Goal: Transaction & Acquisition: Book appointment/travel/reservation

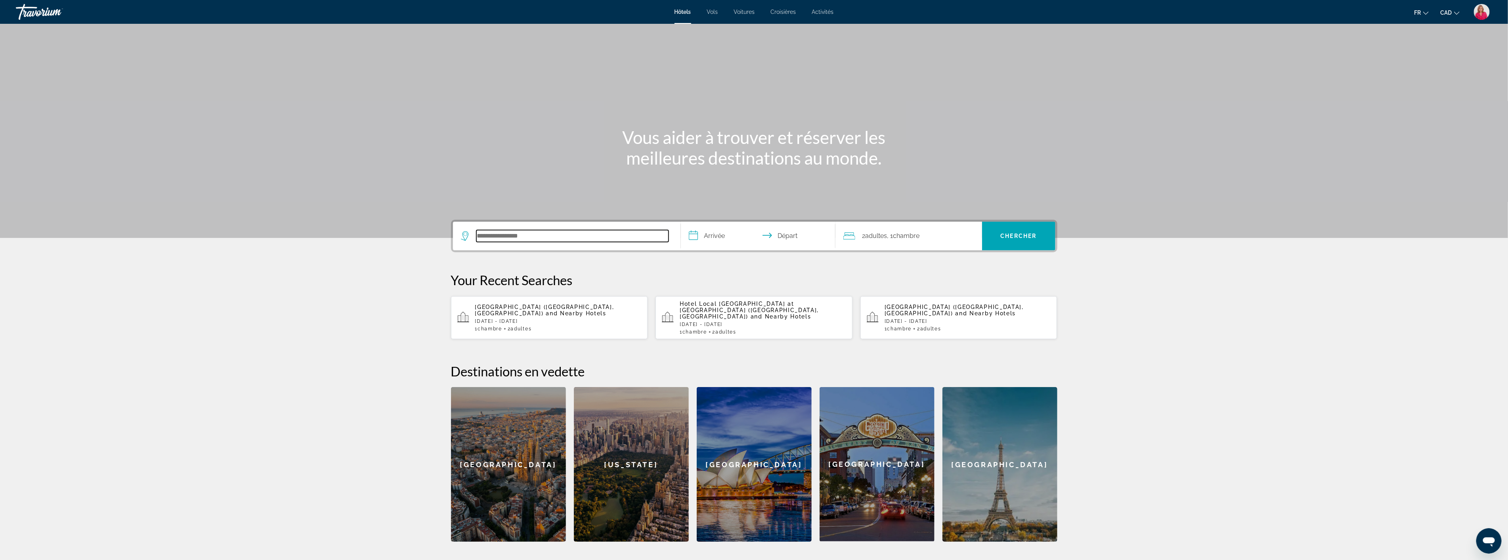
click at [530, 238] on input "Search hotel destination" at bounding box center [573, 236] width 192 height 12
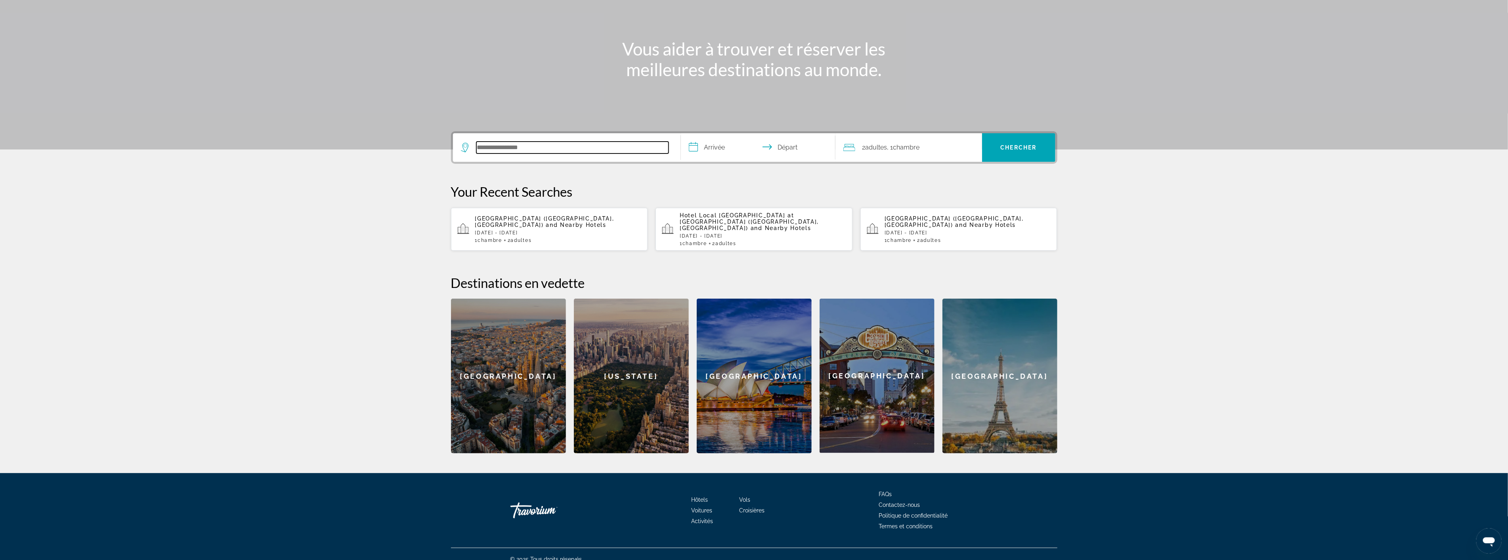
scroll to position [92, 0]
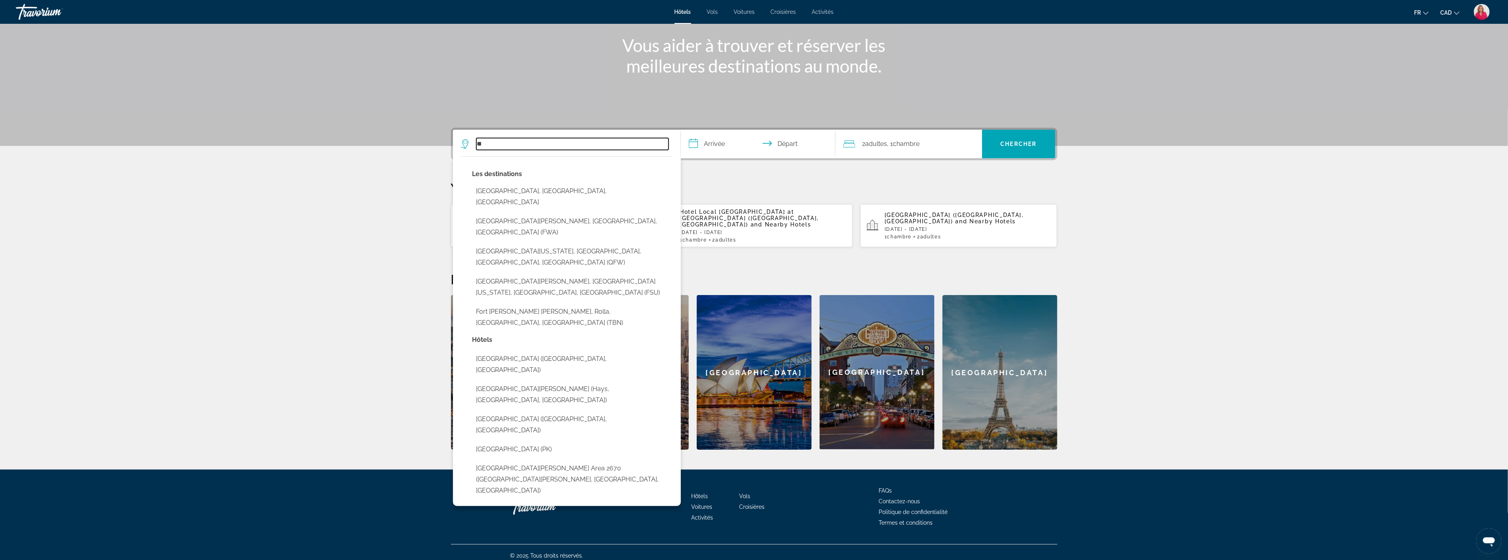
type input "*"
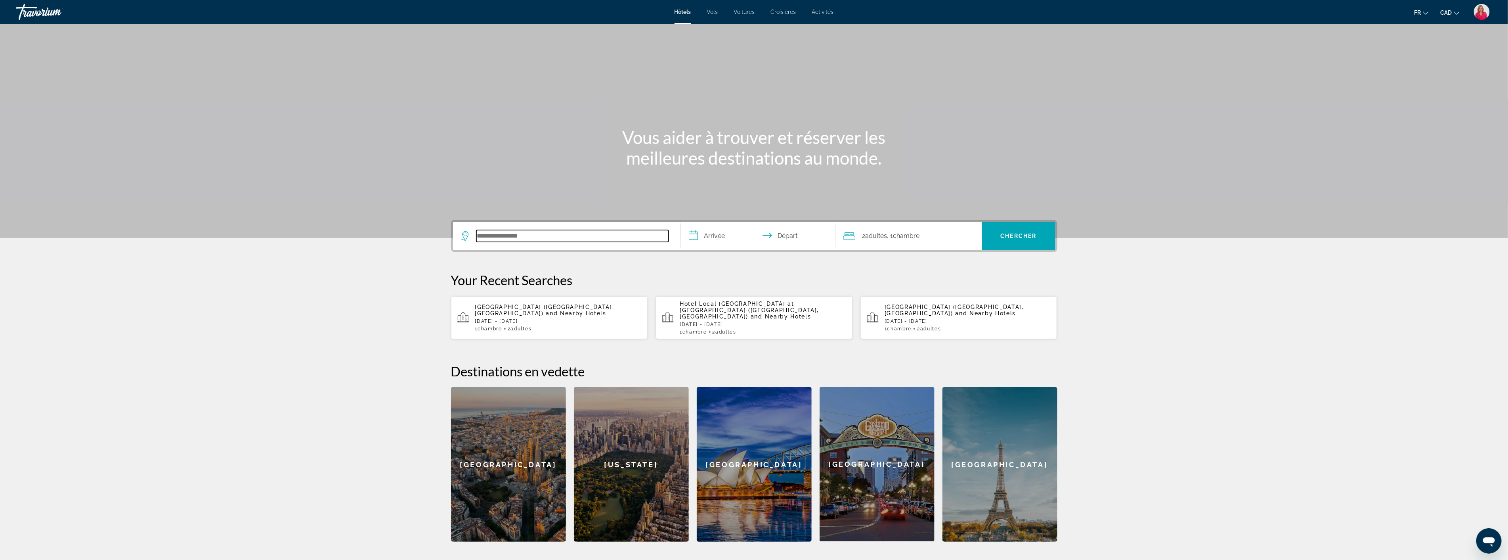
click at [488, 232] on input "Search hotel destination" at bounding box center [573, 236] width 192 height 12
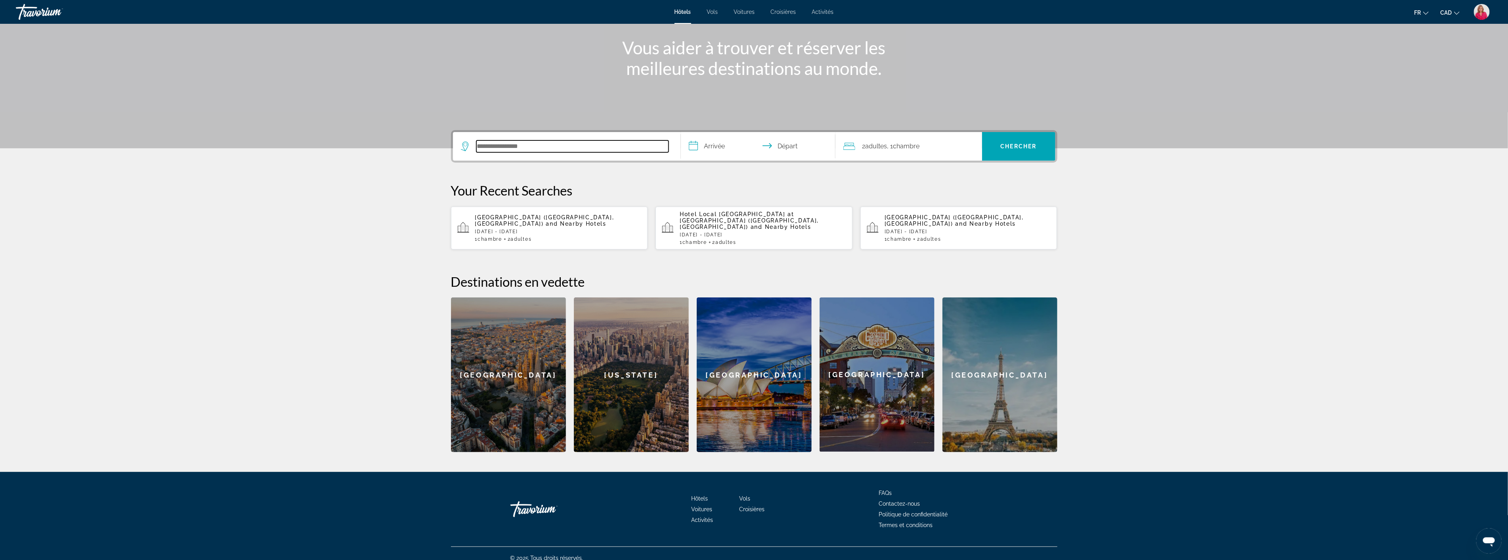
scroll to position [92, 0]
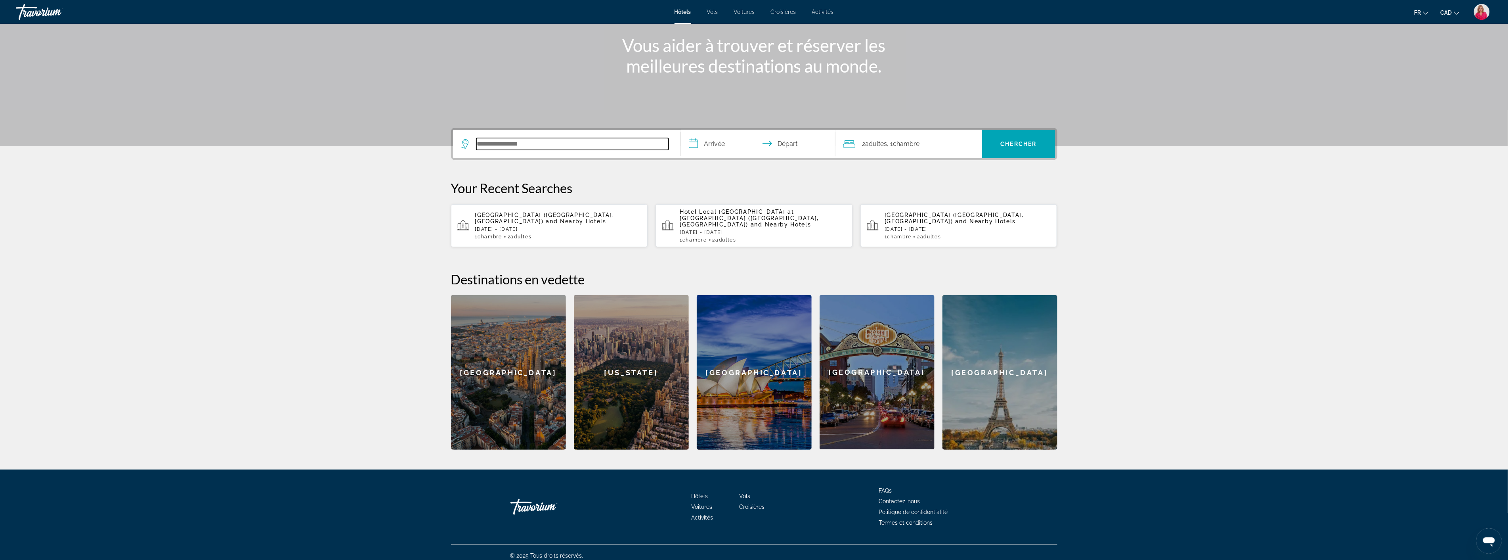
click at [509, 144] on input "Search hotel destination" at bounding box center [573, 144] width 192 height 12
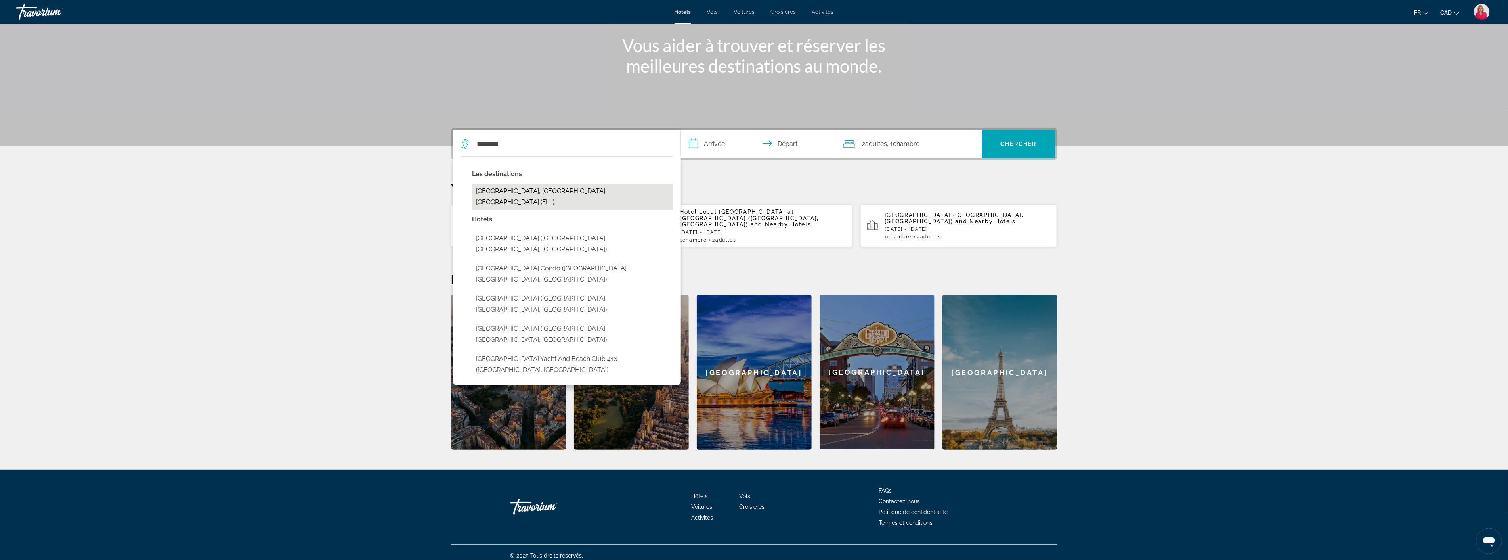
click at [508, 189] on button "[GEOGRAPHIC_DATA], [GEOGRAPHIC_DATA], [GEOGRAPHIC_DATA] (FLL)" at bounding box center [573, 197] width 201 height 26
type input "**********"
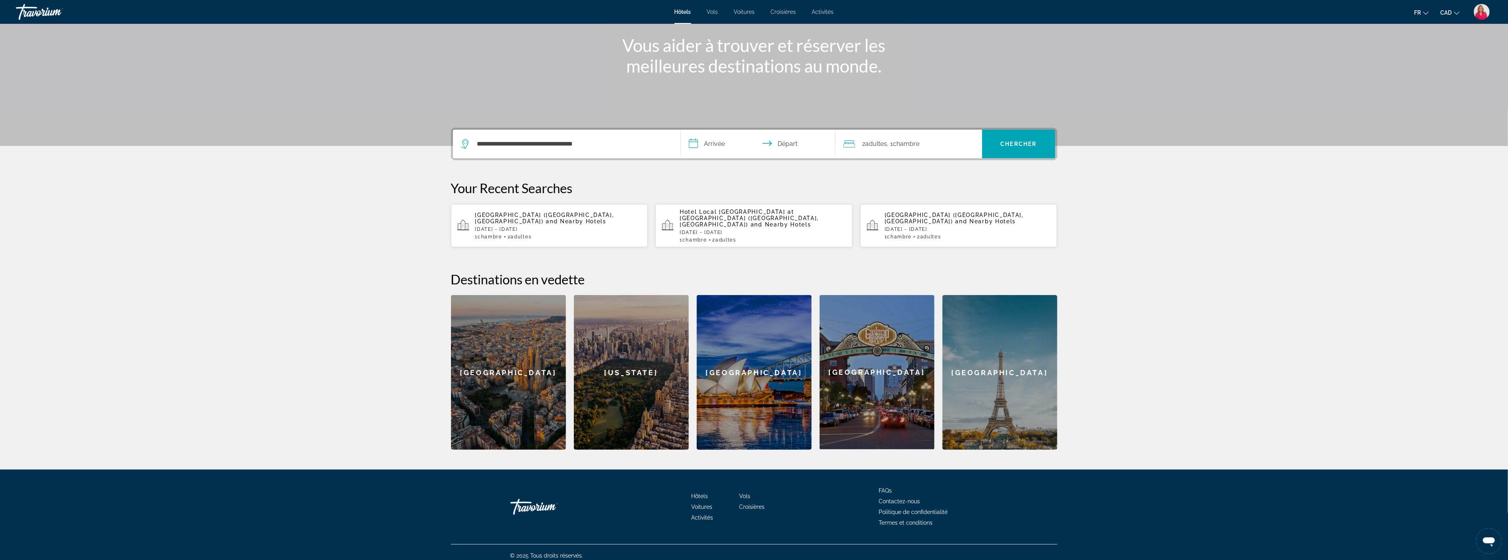
click at [731, 145] on input "**********" at bounding box center [760, 145] width 158 height 31
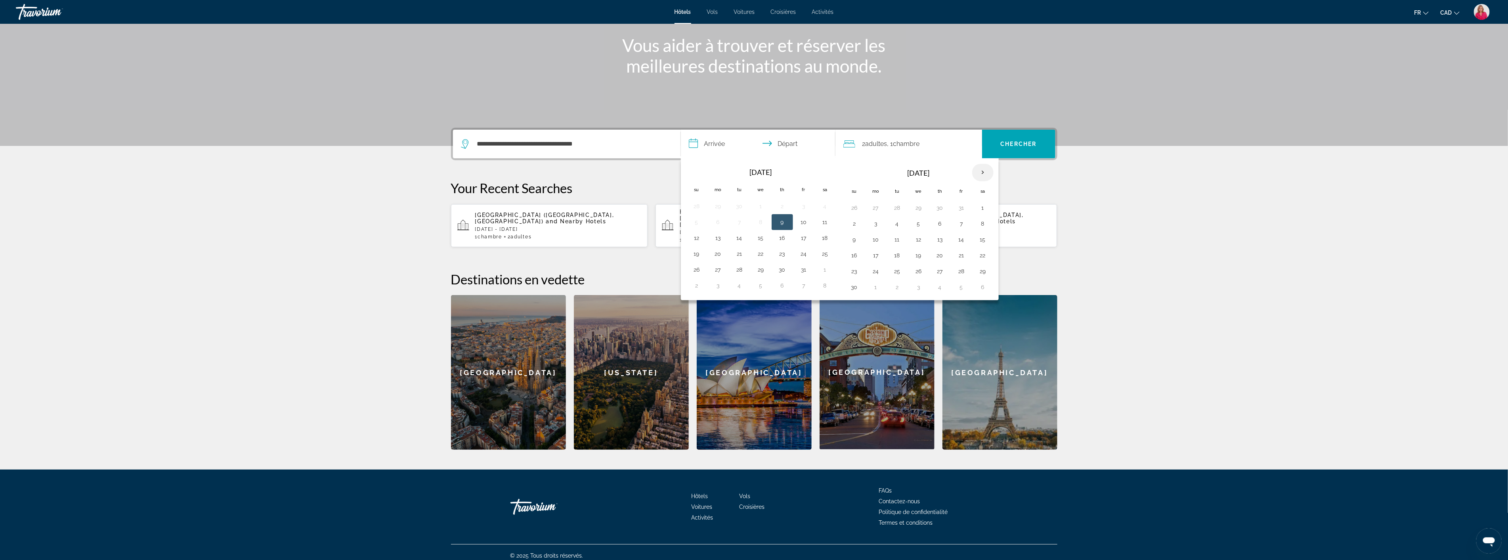
click at [989, 173] on th "Next month" at bounding box center [982, 172] width 21 height 17
click at [963, 205] on button "2" at bounding box center [961, 207] width 13 height 11
click at [984, 208] on button "3" at bounding box center [983, 207] width 13 height 11
type input "**********"
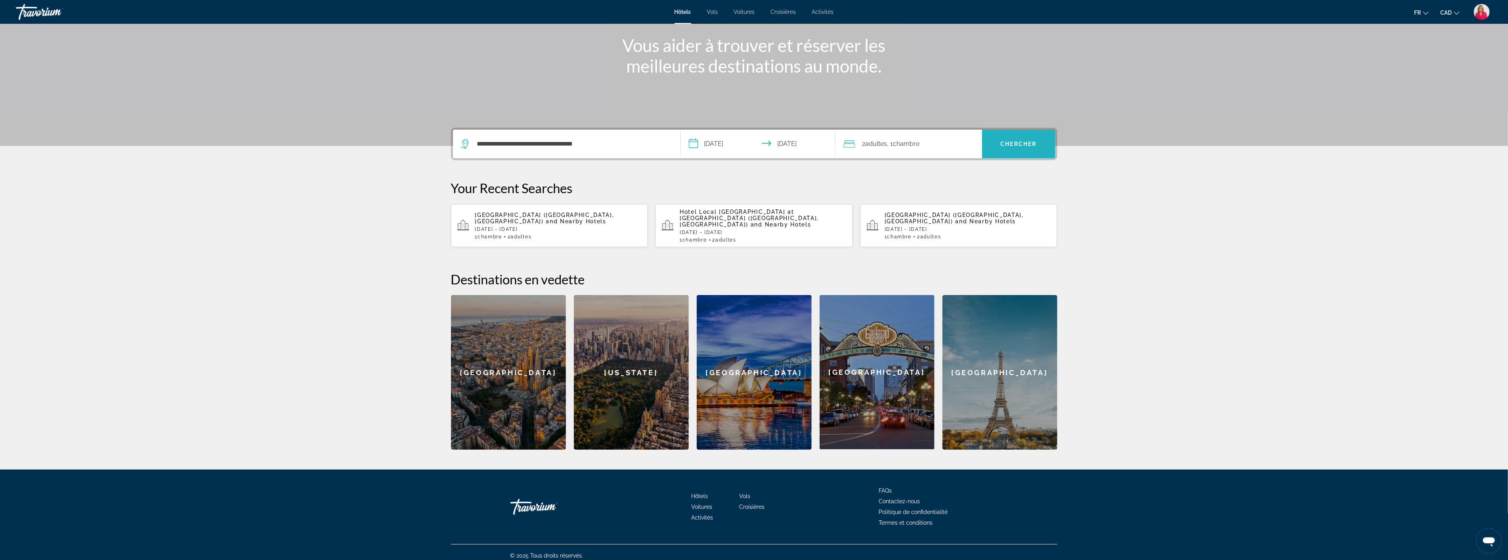
click at [1014, 141] on span "Chercher" at bounding box center [1019, 144] width 36 height 6
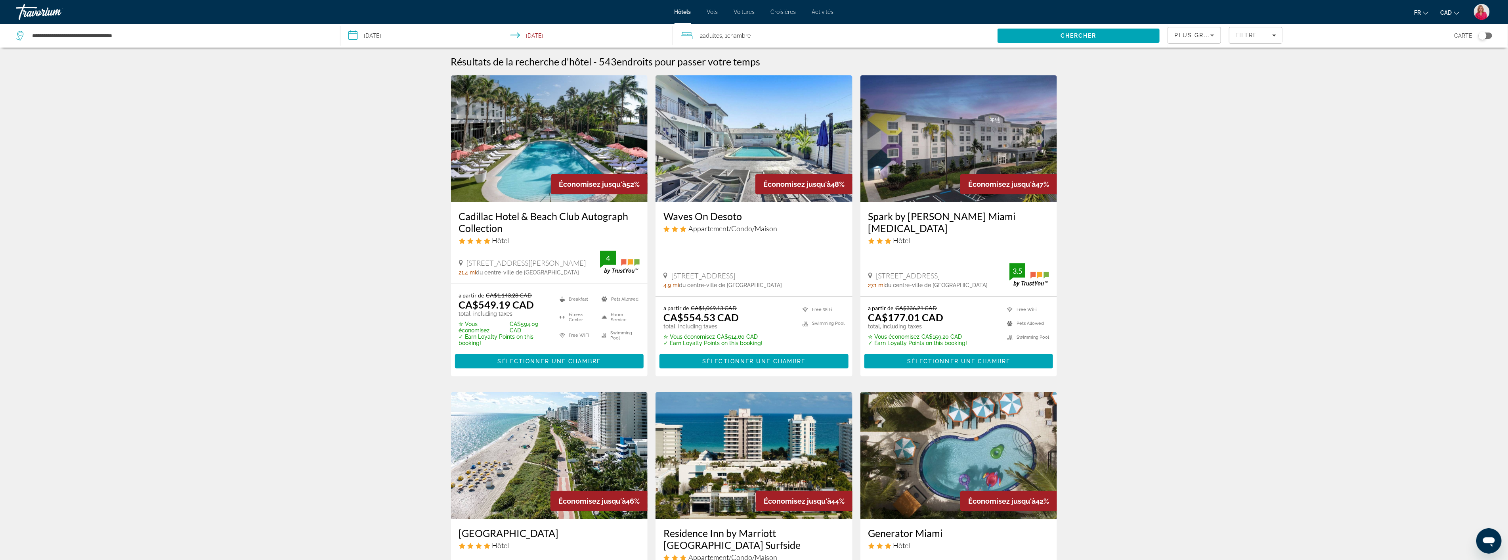
click at [1215, 38] on icon "Sort by" at bounding box center [1213, 36] width 10 height 10
click at [1190, 100] on span "Prix le plus bas" at bounding box center [1194, 103] width 38 height 6
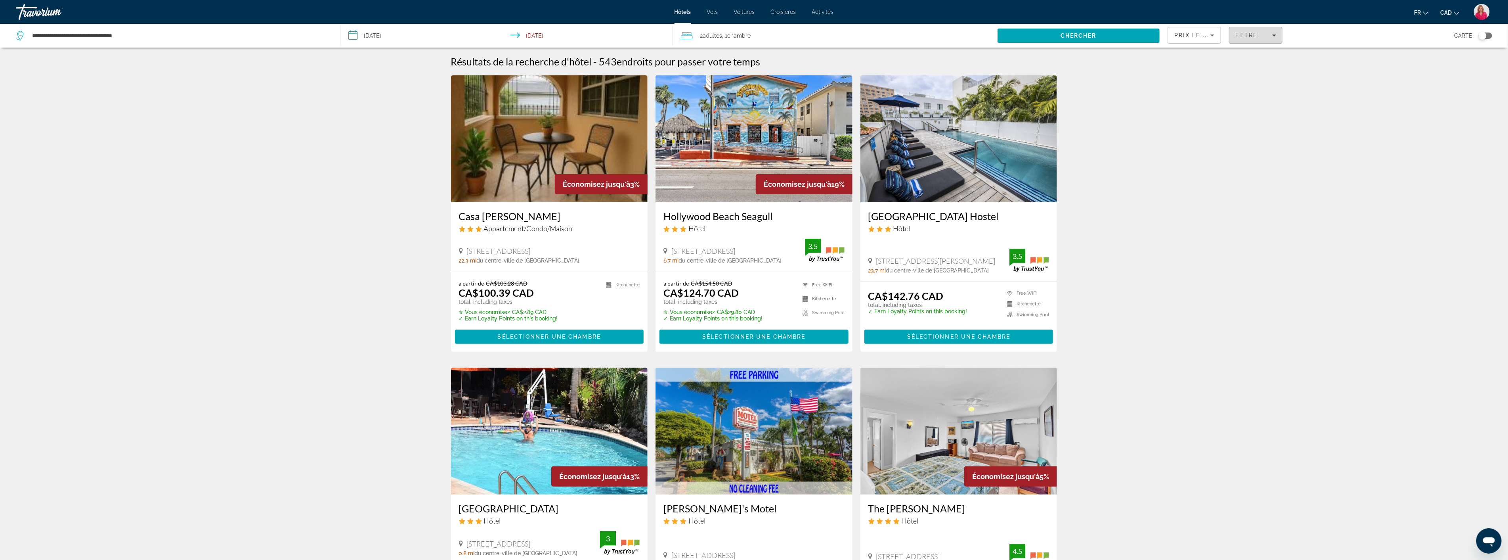
click at [1269, 31] on span "Filters" at bounding box center [1256, 35] width 53 height 19
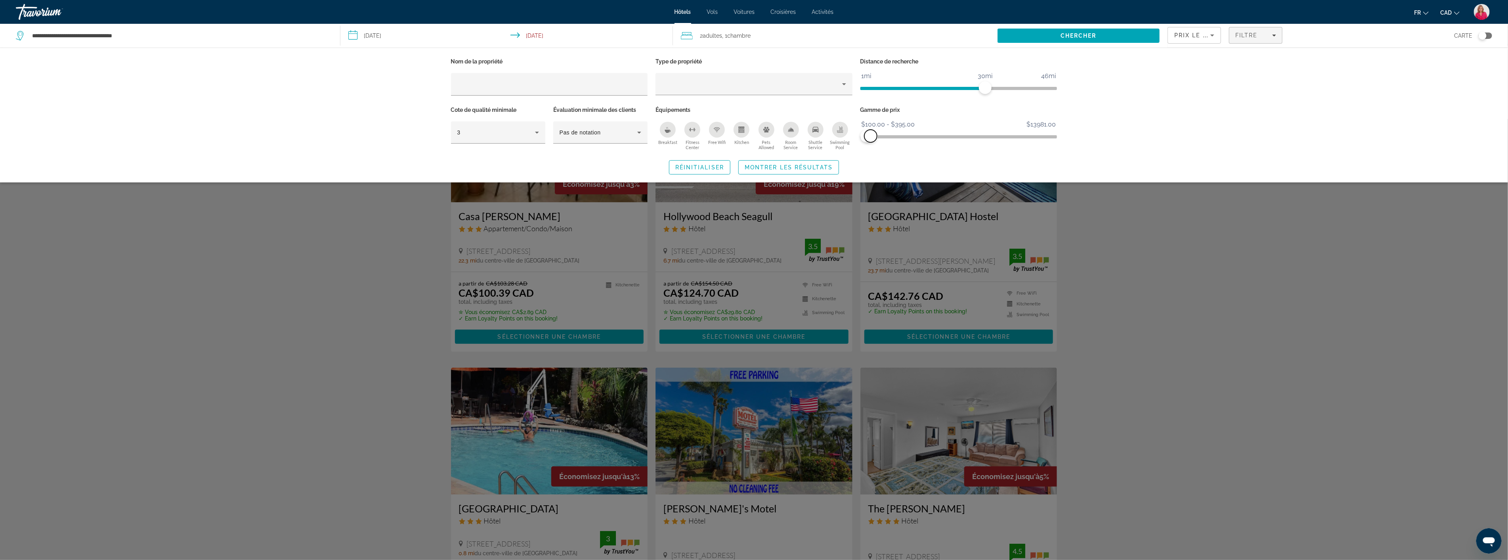
drag, startPoint x: 1049, startPoint y: 132, endPoint x: 871, endPoint y: 132, distance: 178.0
click at [871, 132] on span "ngx-slider-max" at bounding box center [871, 136] width 13 height 13
drag, startPoint x: 990, startPoint y: 85, endPoint x: 907, endPoint y: 88, distance: 83.7
click at [907, 88] on span "ngx-slider" at bounding box center [907, 87] width 13 height 13
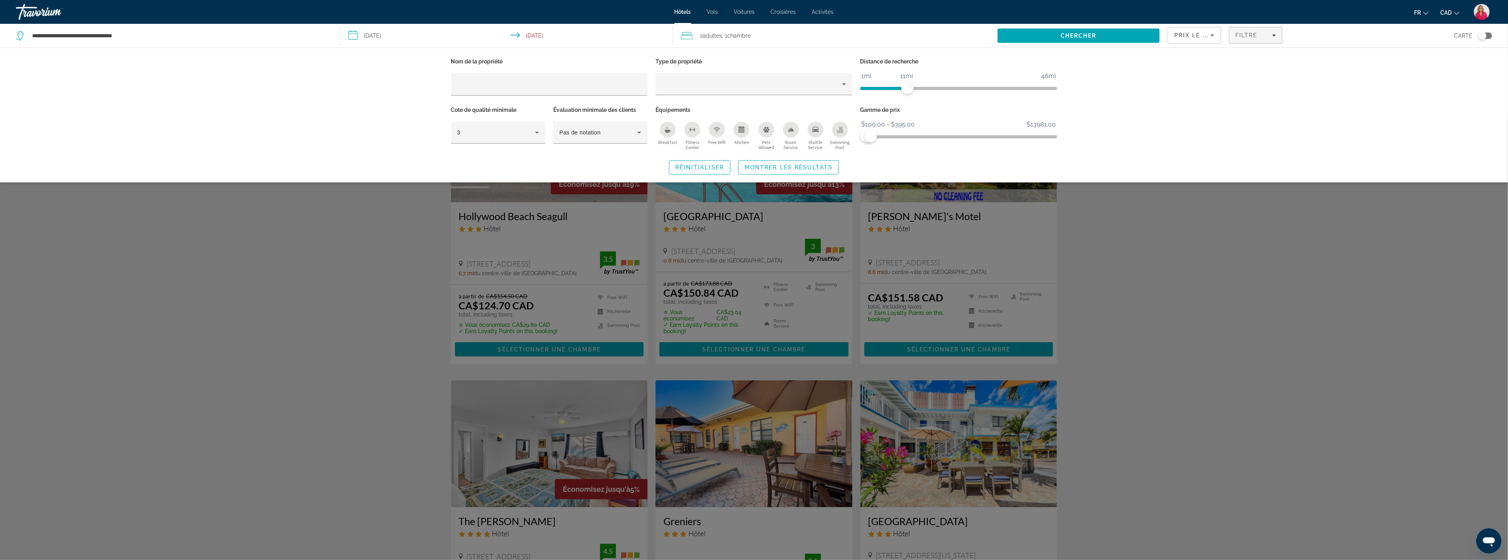
click at [1146, 283] on div "Search widget" at bounding box center [754, 339] width 1508 height 441
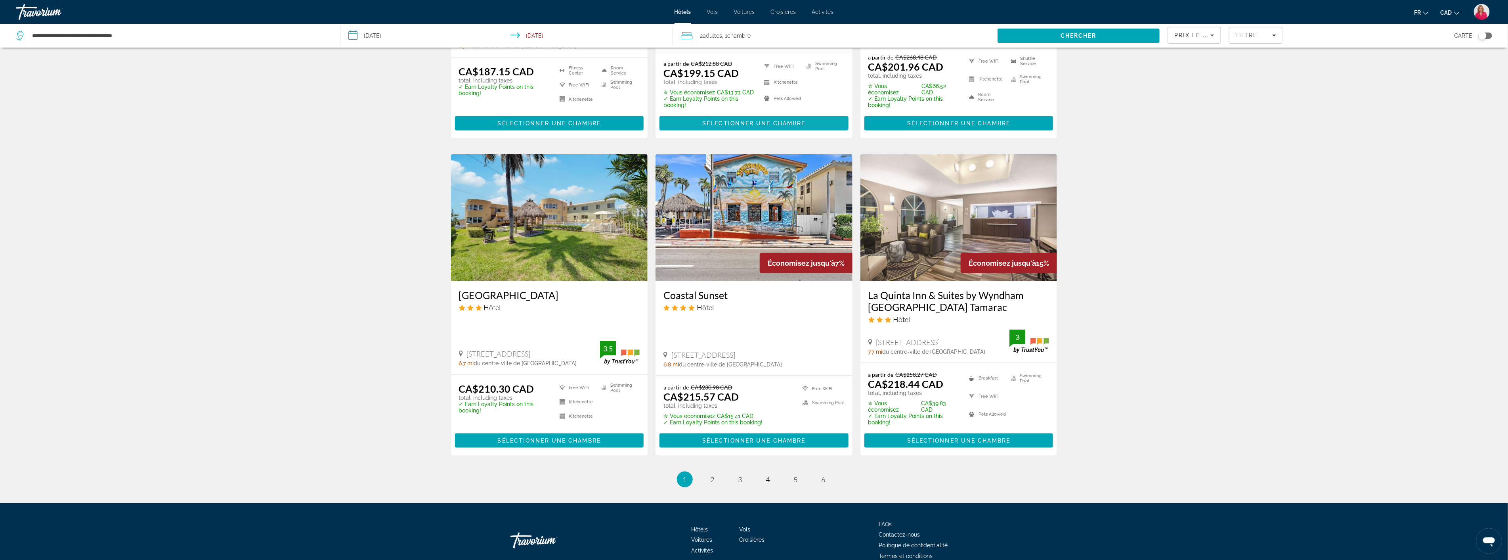
scroll to position [851, 0]
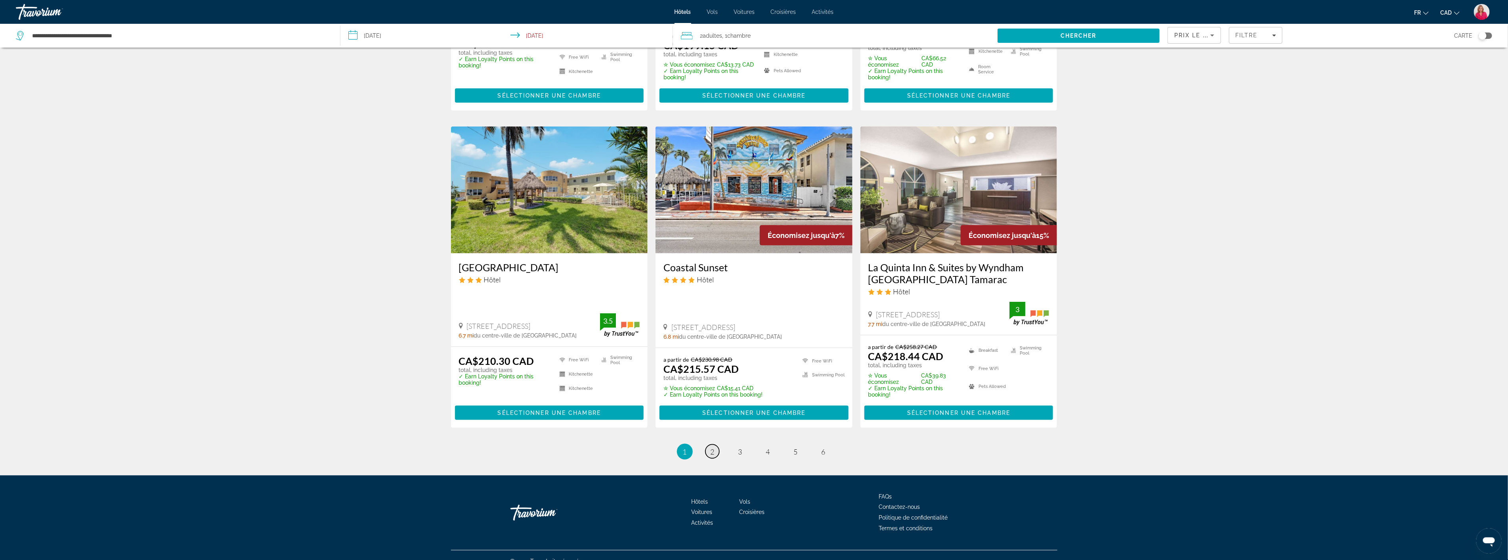
click at [710, 444] on link "page 2" at bounding box center [713, 451] width 14 height 14
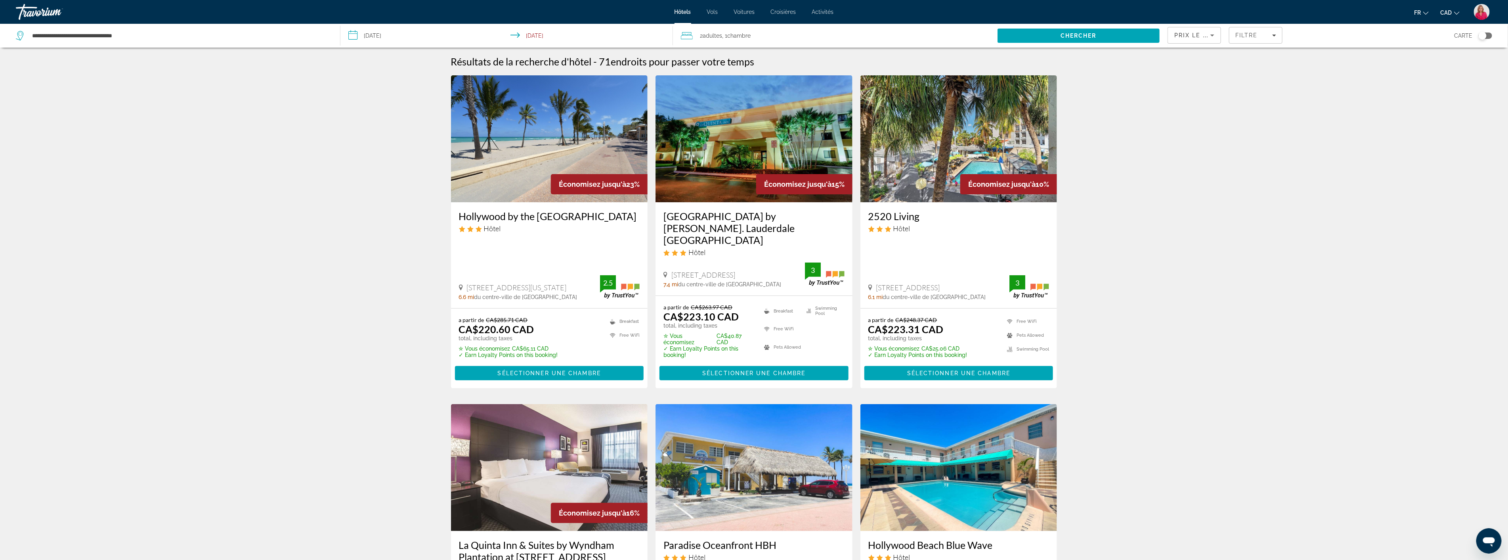
click at [519, 161] on img "Main content" at bounding box center [549, 138] width 197 height 127
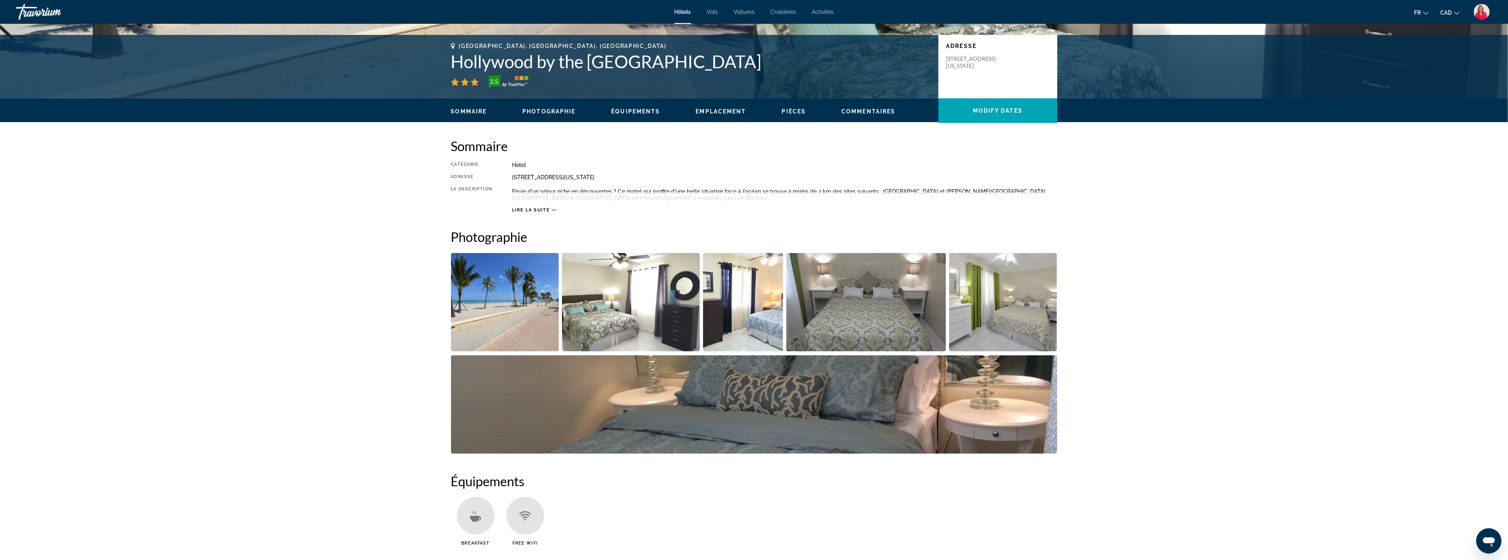
scroll to position [176, 0]
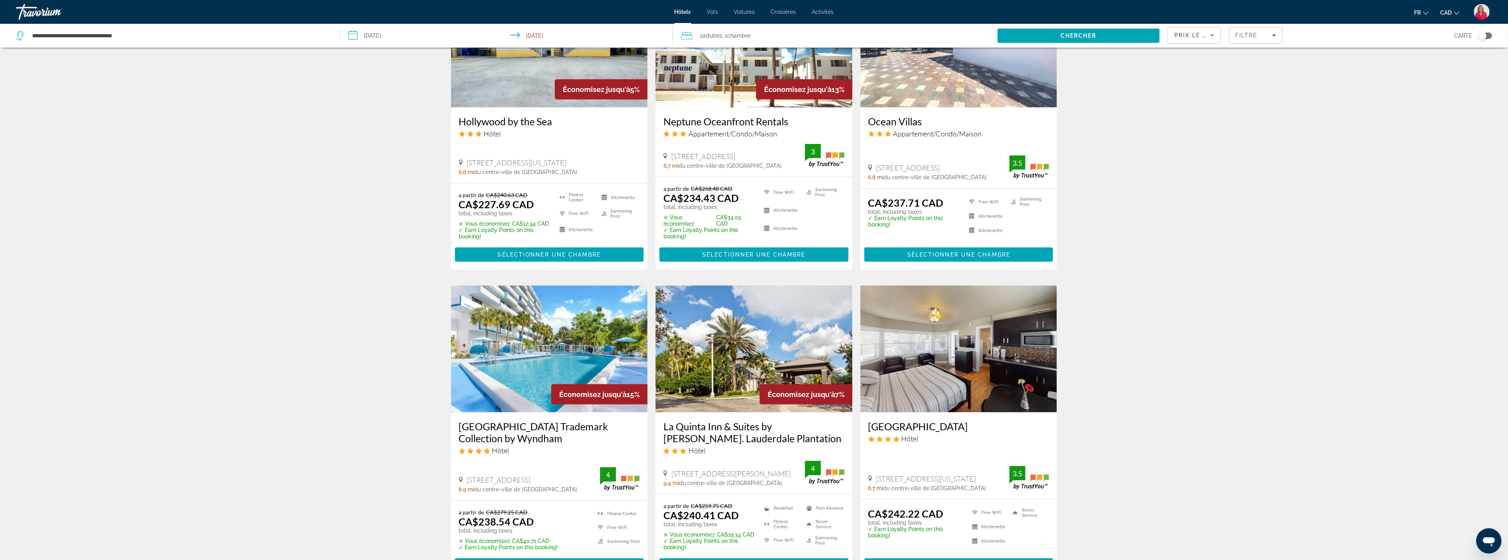
scroll to position [748, 0]
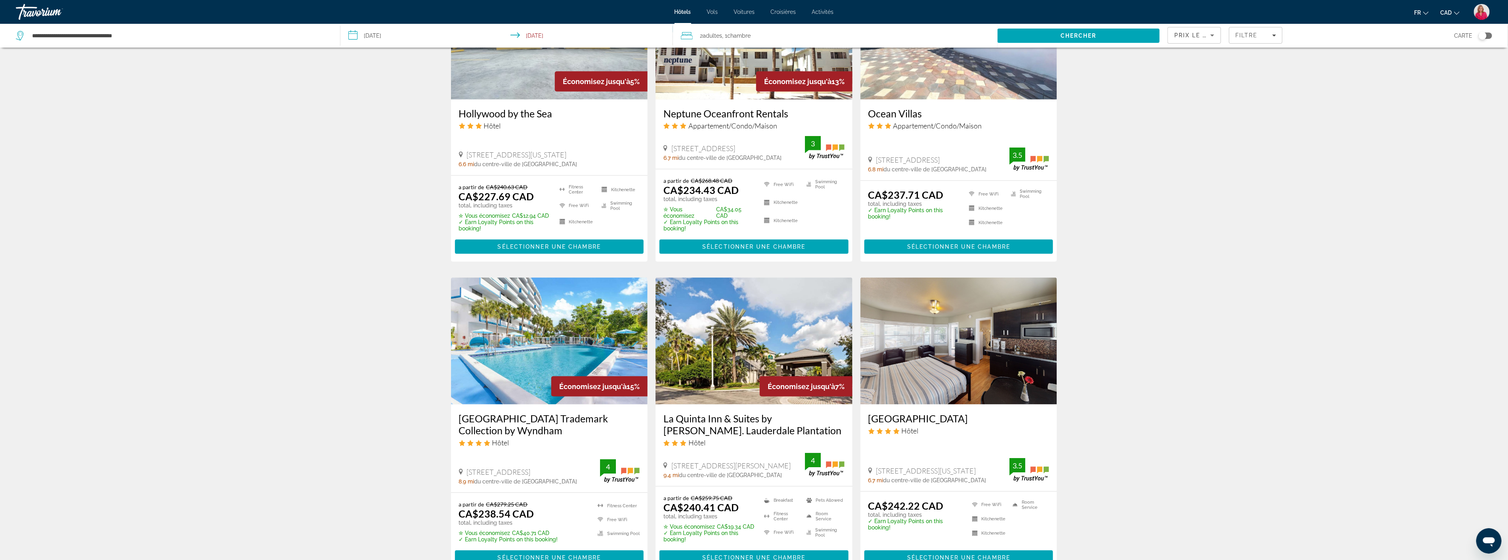
click at [547, 312] on img "Main content" at bounding box center [549, 340] width 197 height 127
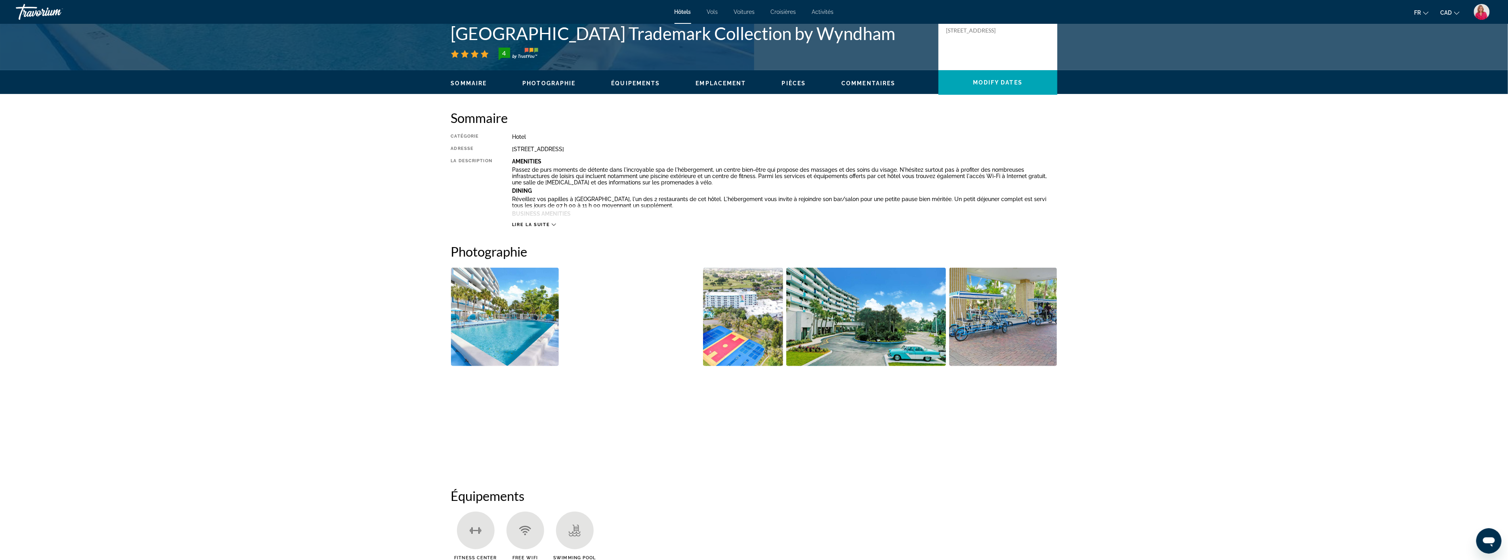
scroll to position [220, 0]
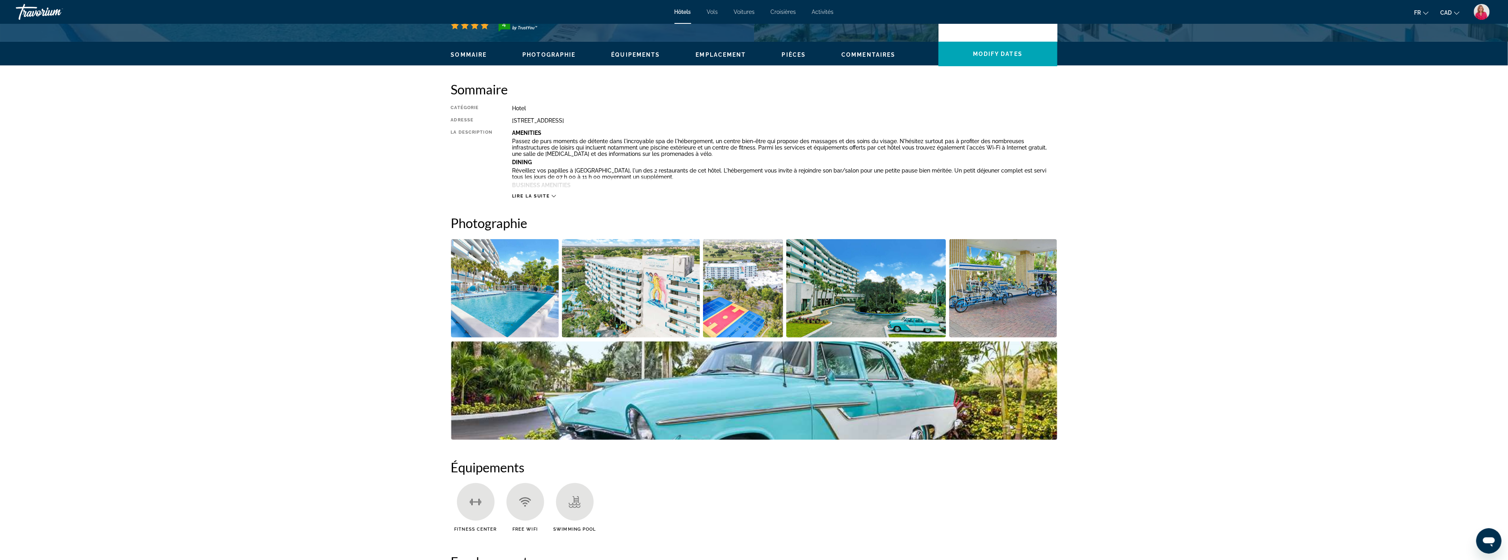
click at [620, 303] on img "Open full-screen image slider" at bounding box center [631, 288] width 138 height 98
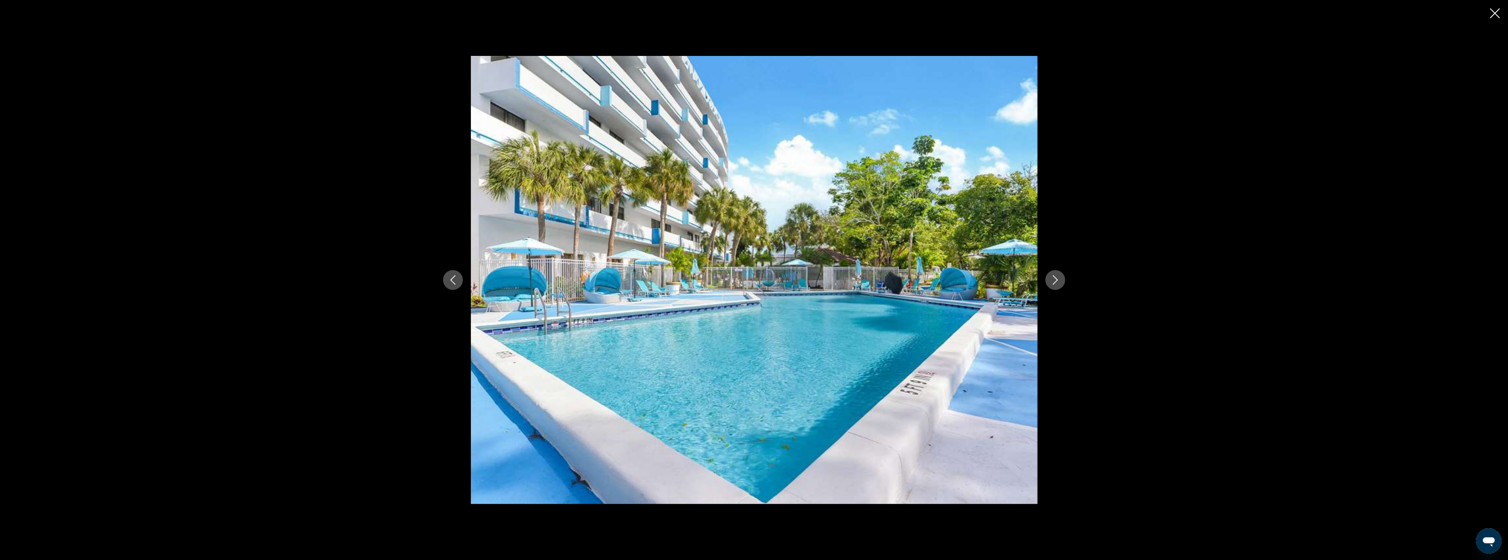
click at [1061, 279] on button "Next image" at bounding box center [1056, 280] width 20 height 20
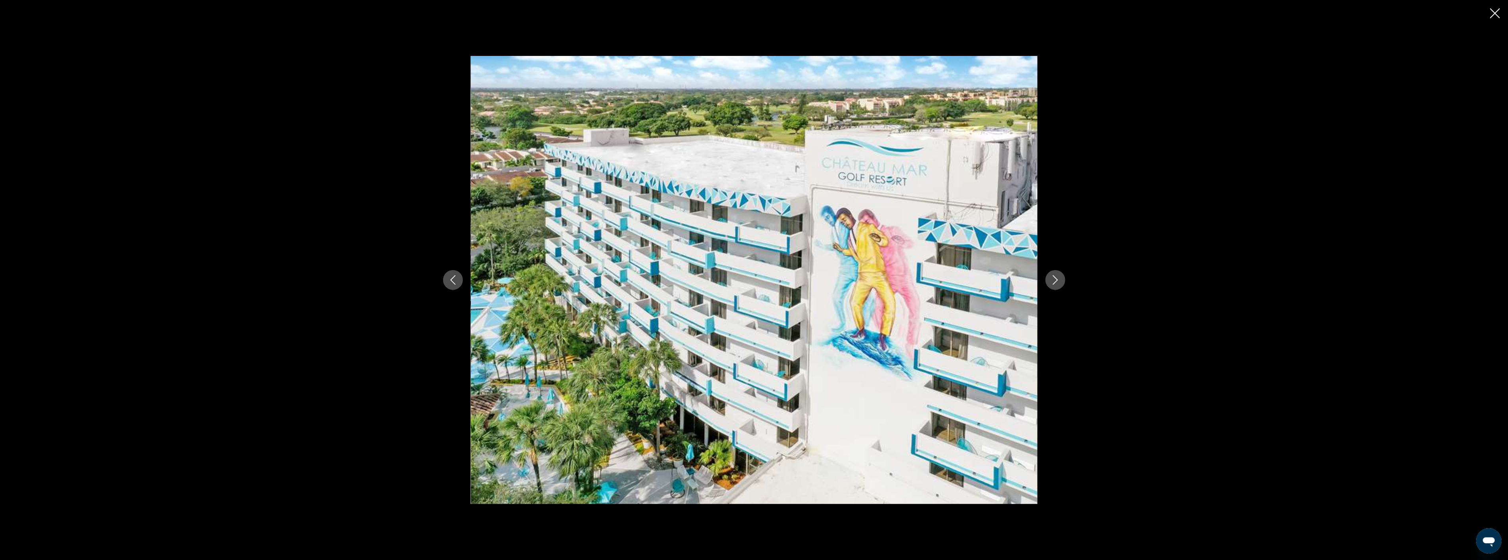
click at [1061, 279] on button "Next image" at bounding box center [1056, 280] width 20 height 20
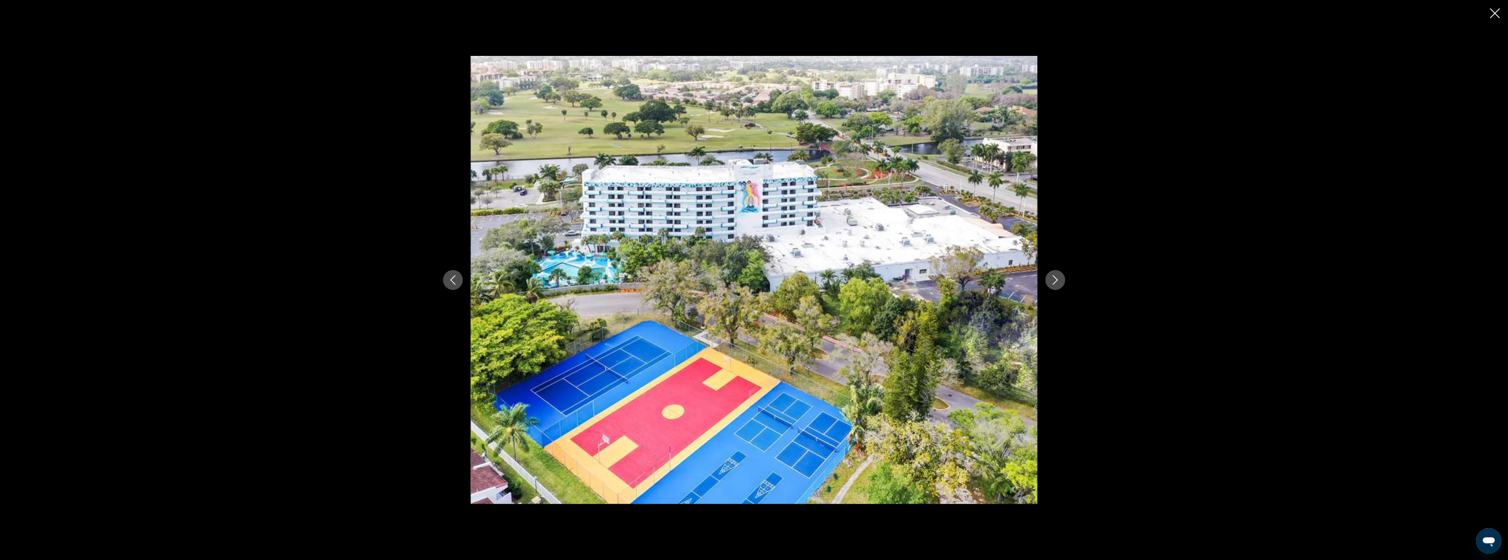
click at [1061, 279] on button "Next image" at bounding box center [1056, 280] width 20 height 20
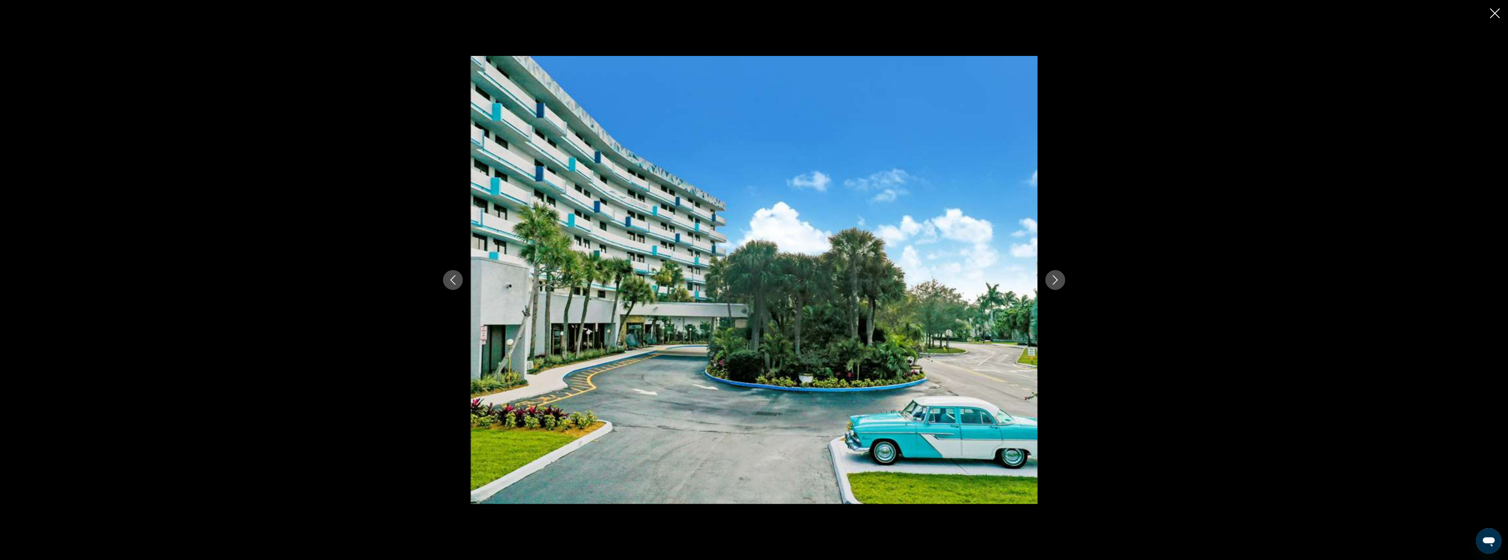
click at [1061, 279] on button "Next image" at bounding box center [1056, 280] width 20 height 20
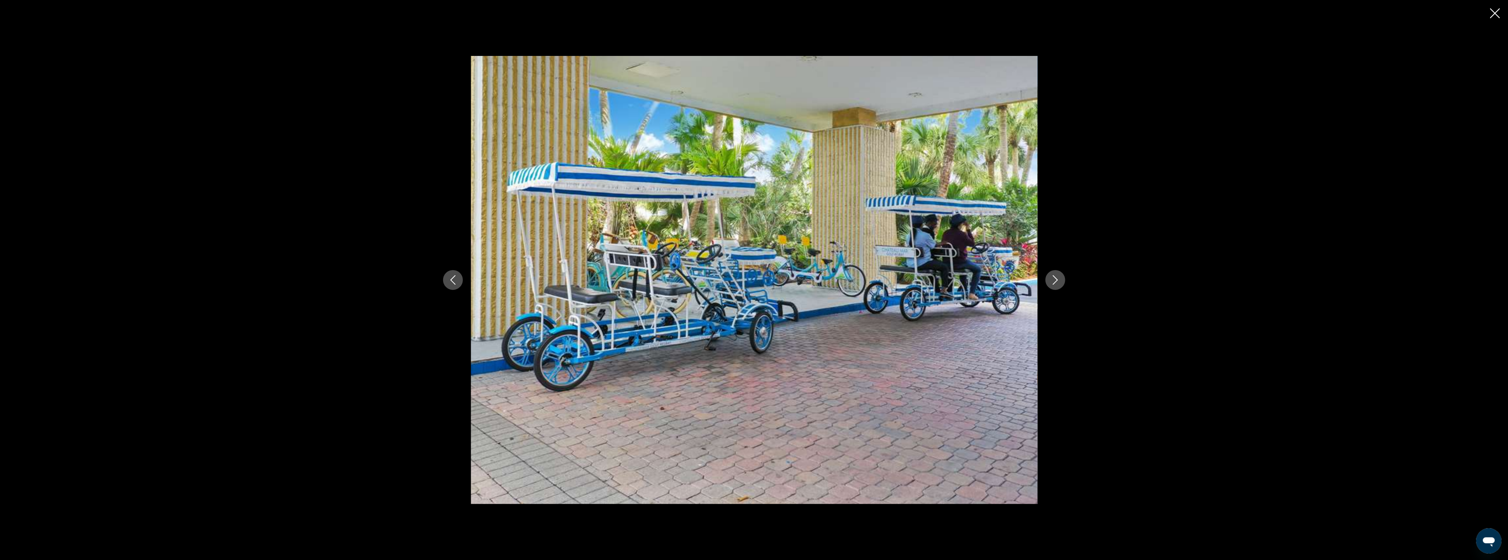
click at [1061, 279] on button "Next image" at bounding box center [1056, 280] width 20 height 20
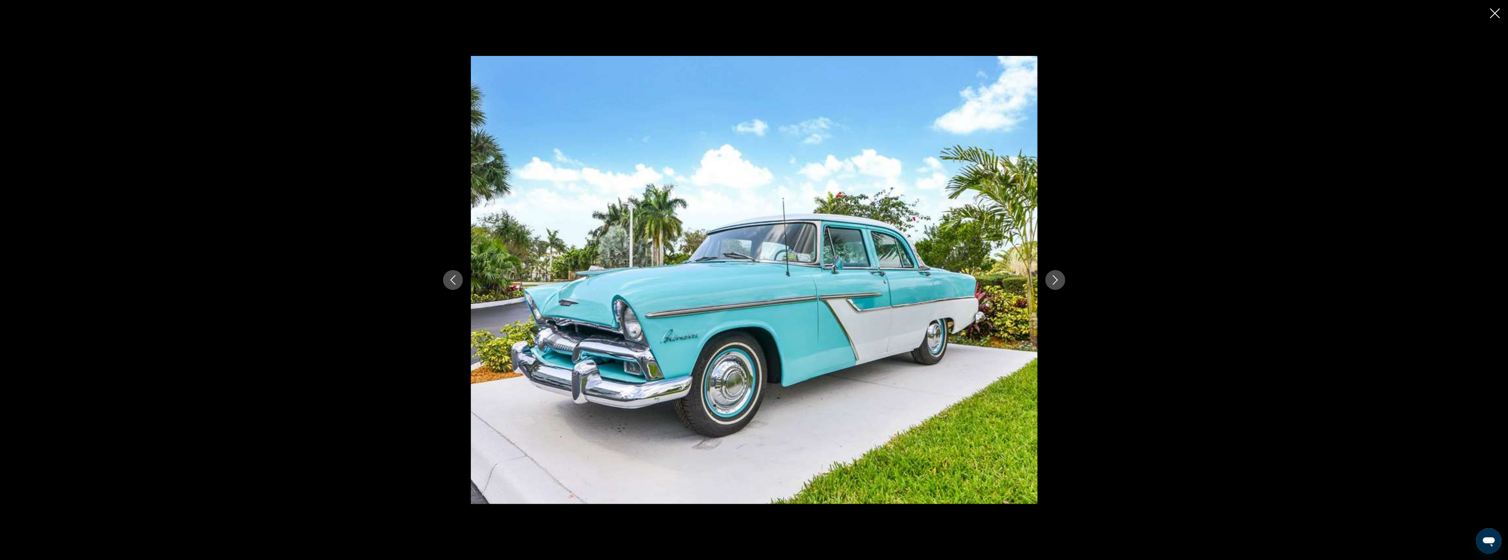
click at [1061, 279] on button "Next image" at bounding box center [1056, 280] width 20 height 20
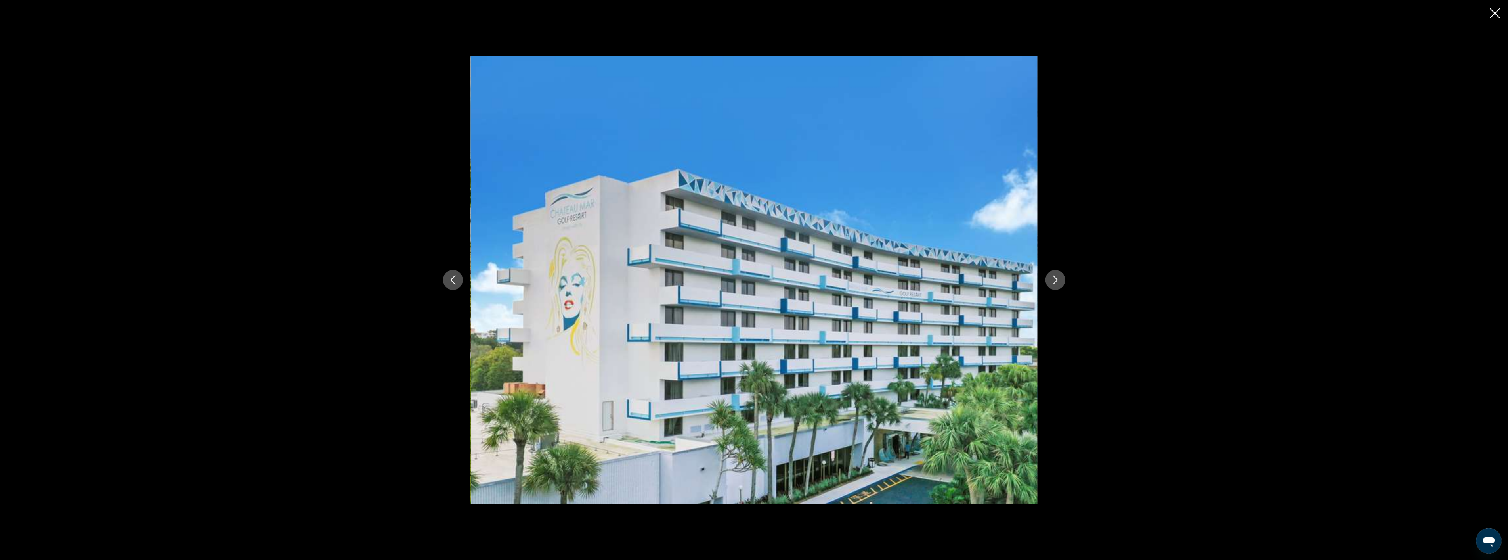
click at [1061, 279] on button "Next image" at bounding box center [1056, 280] width 20 height 20
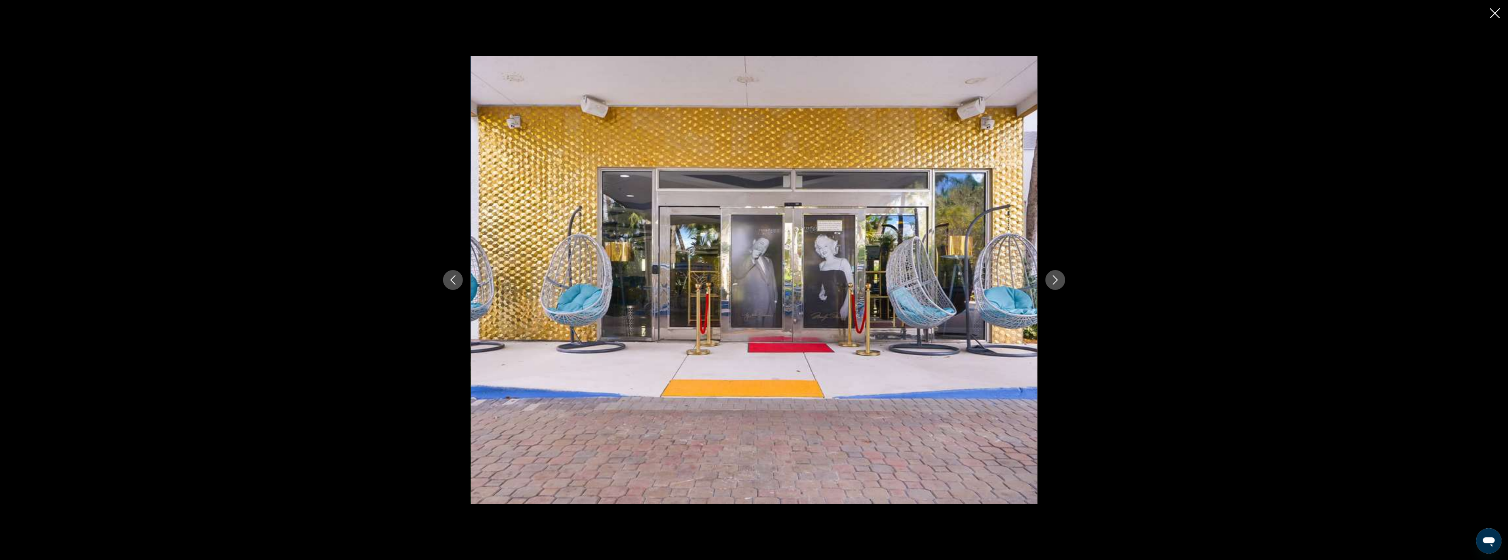
click at [1061, 279] on button "Next image" at bounding box center [1056, 280] width 20 height 20
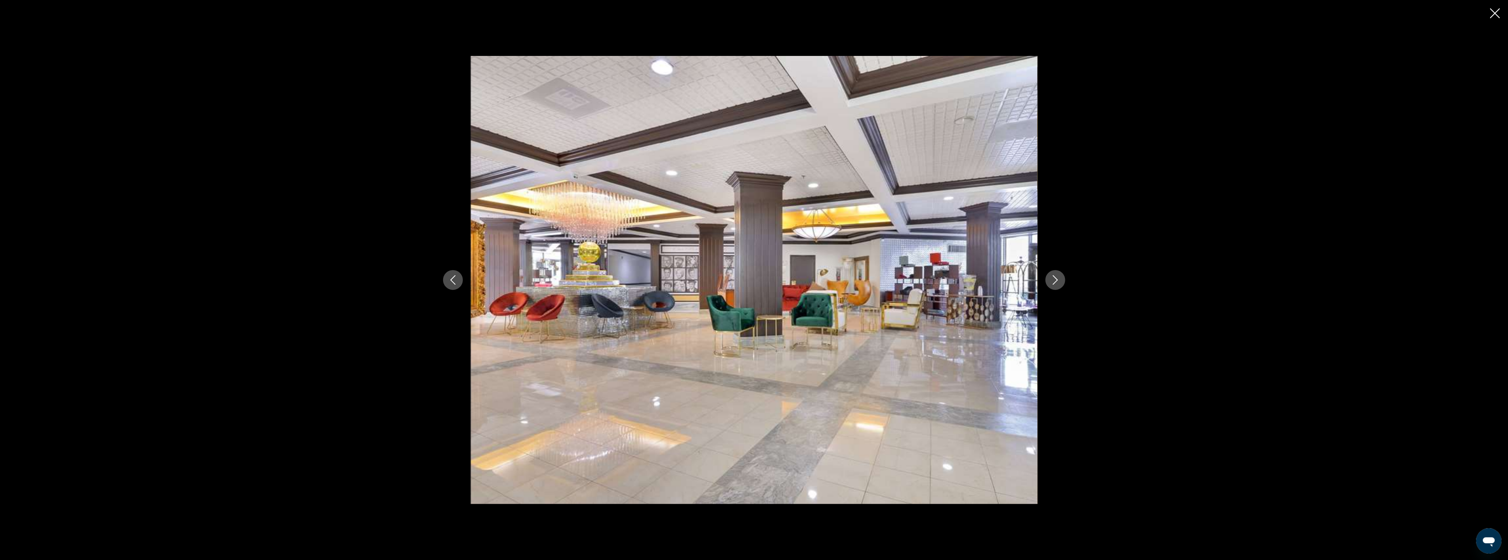
click at [1061, 279] on button "Next image" at bounding box center [1056, 280] width 20 height 20
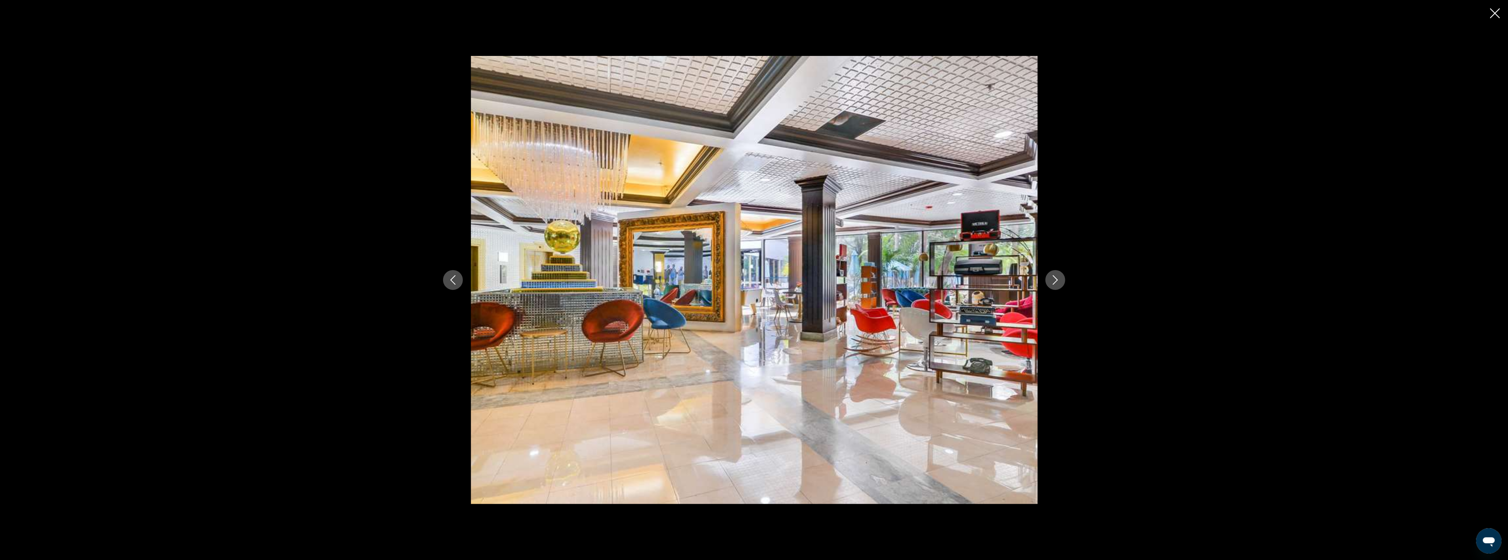
click at [1061, 279] on button "Next image" at bounding box center [1056, 280] width 20 height 20
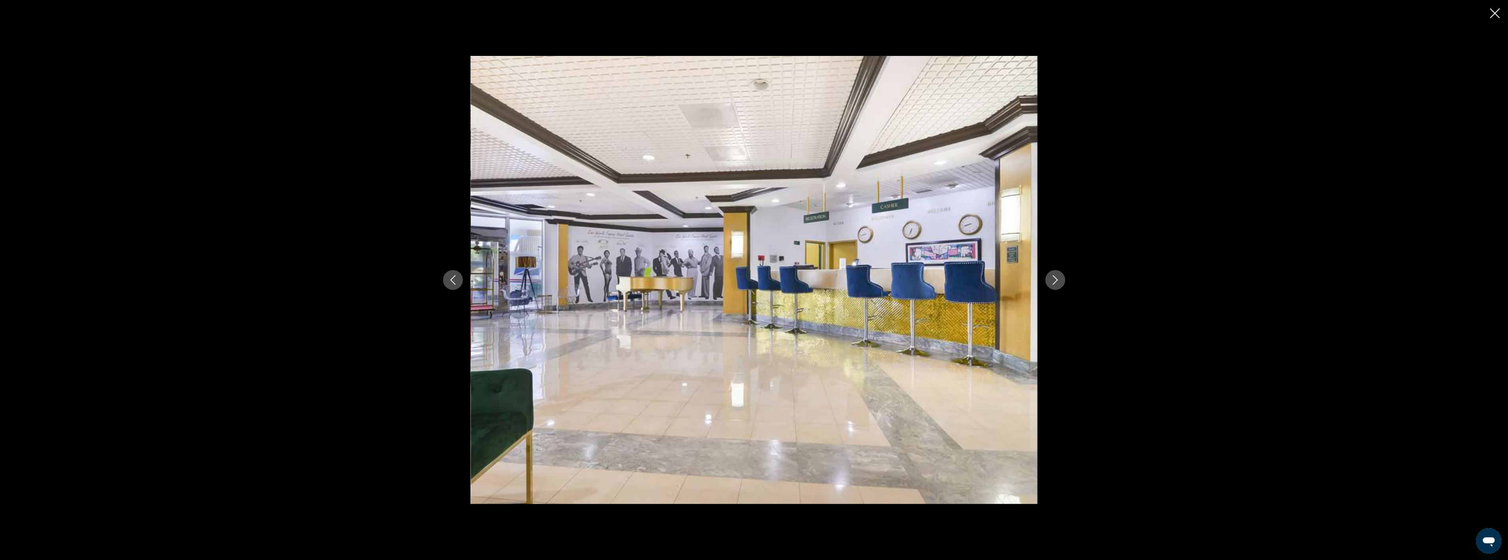
click at [1061, 279] on button "Next image" at bounding box center [1056, 280] width 20 height 20
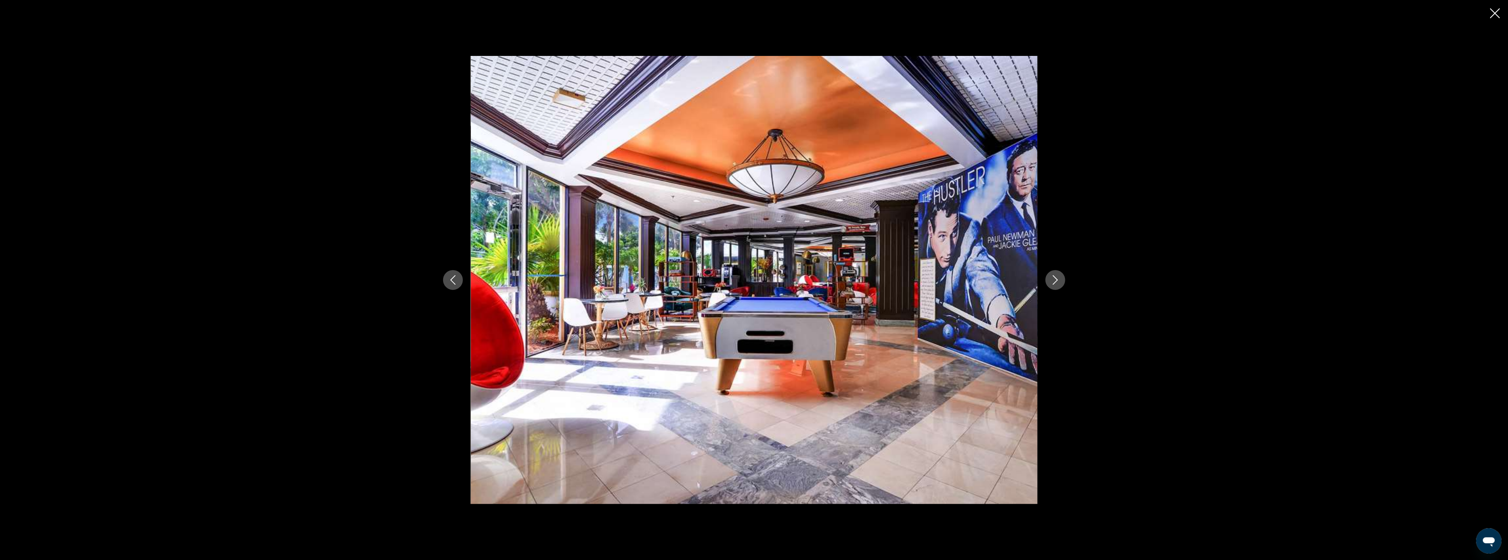
click at [1061, 279] on button "Next image" at bounding box center [1056, 280] width 20 height 20
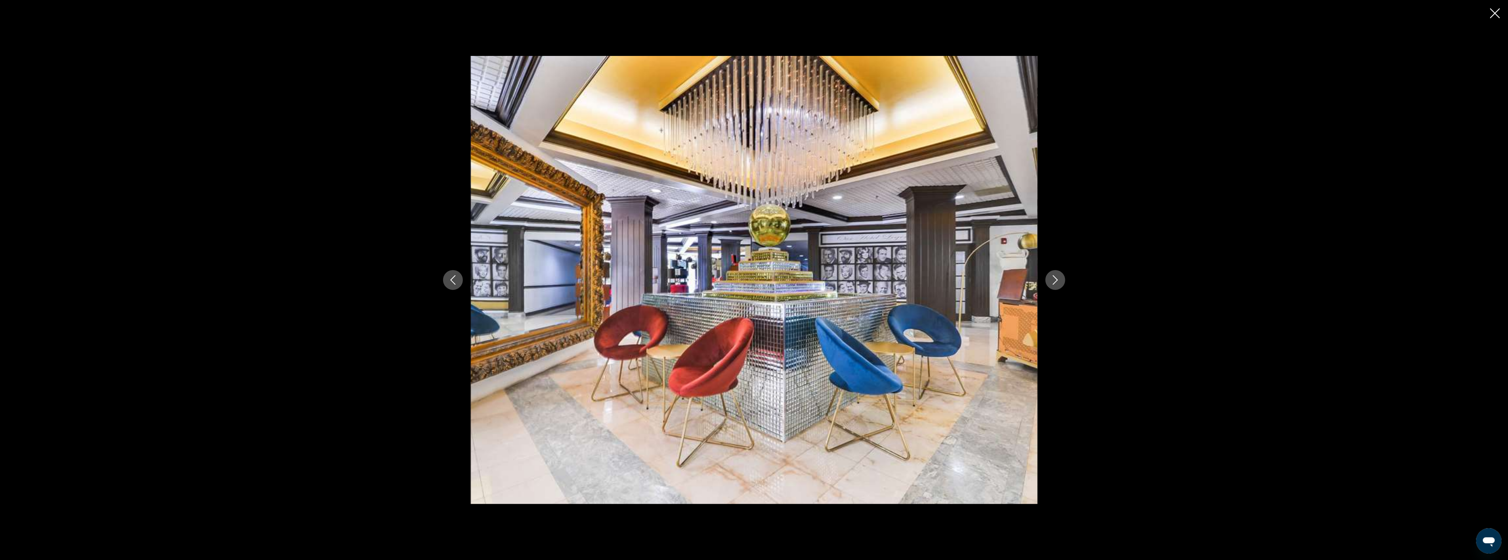
click at [1061, 279] on button "Next image" at bounding box center [1056, 280] width 20 height 20
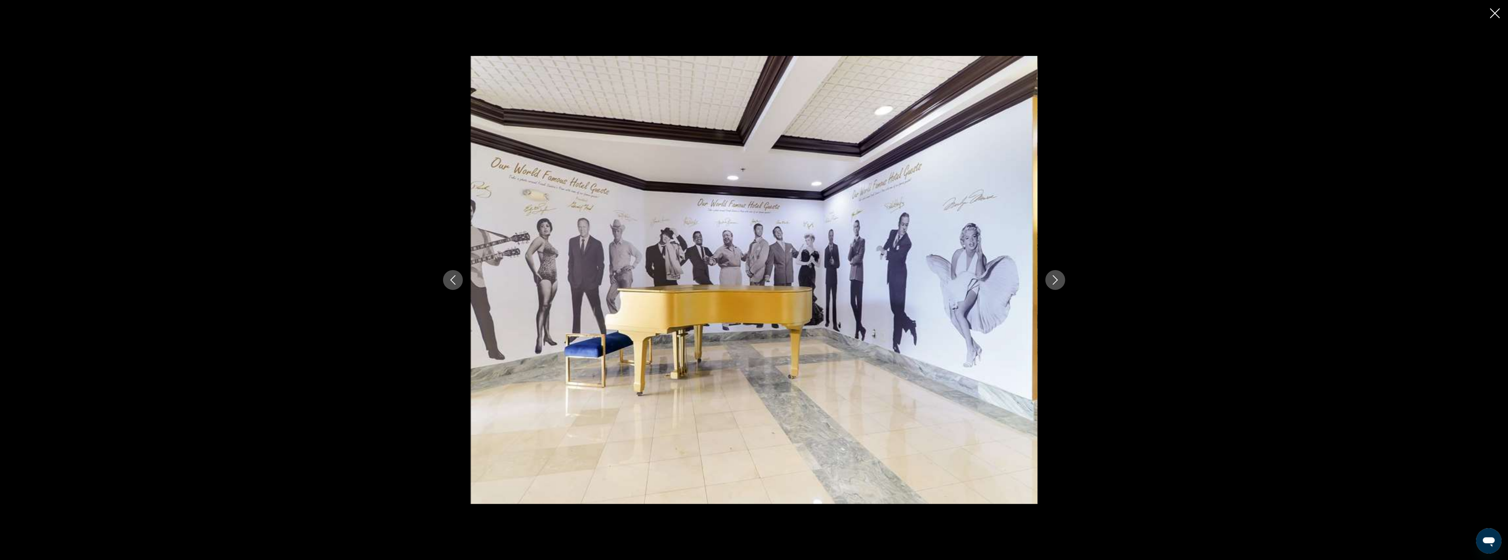
click at [1061, 279] on button "Next image" at bounding box center [1056, 280] width 20 height 20
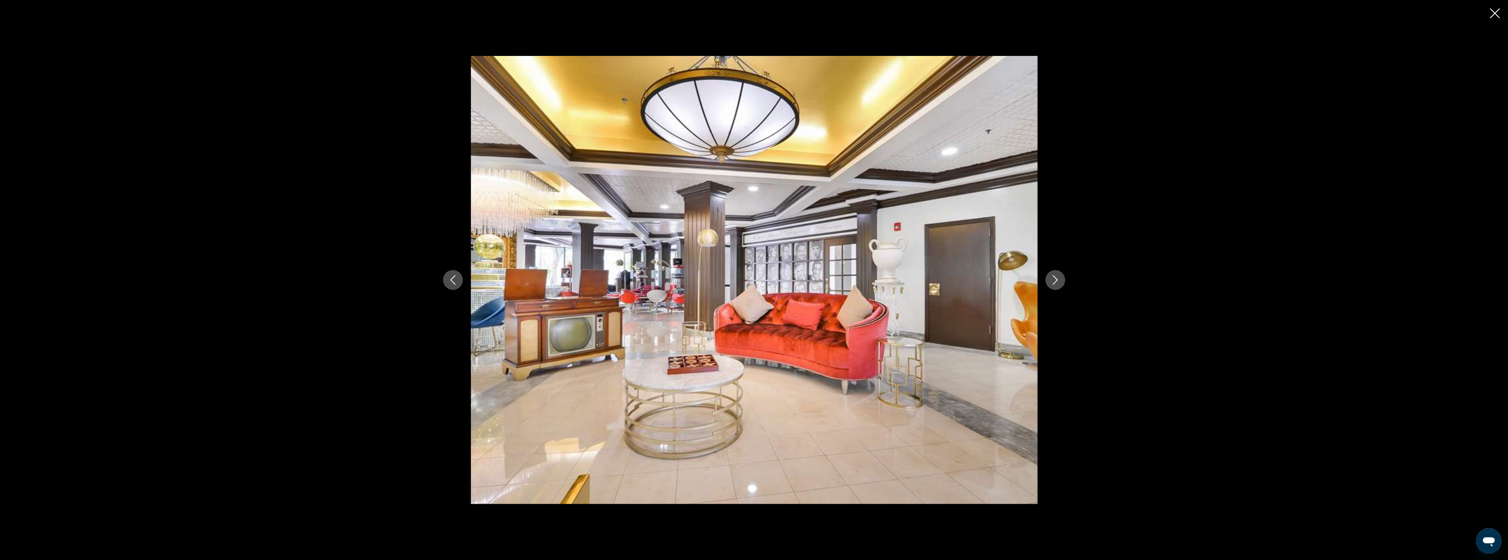
click at [1061, 279] on button "Next image" at bounding box center [1056, 280] width 20 height 20
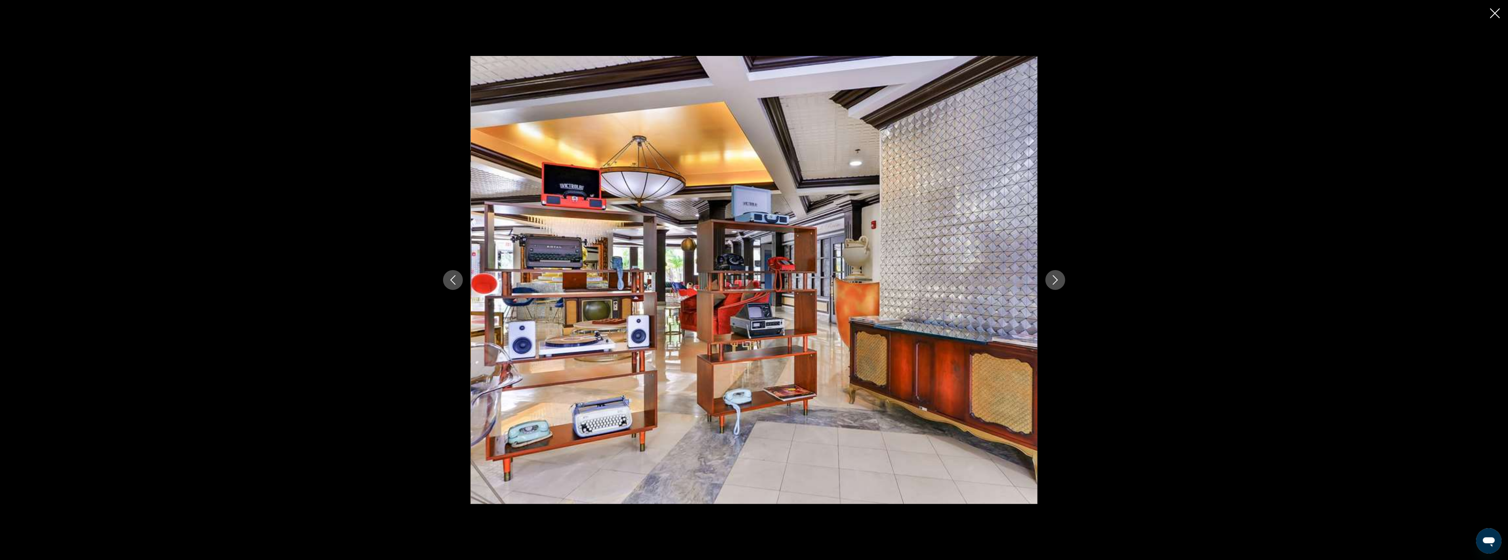
click at [1061, 279] on button "Next image" at bounding box center [1056, 280] width 20 height 20
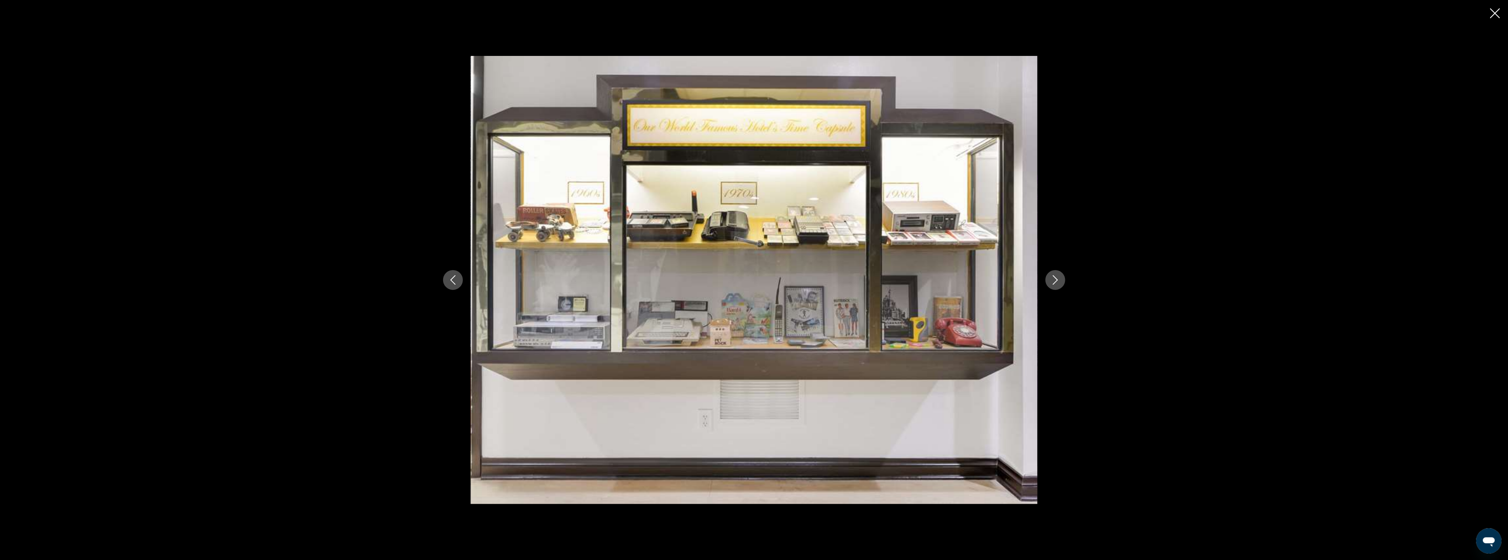
click at [1061, 279] on button "Next image" at bounding box center [1056, 280] width 20 height 20
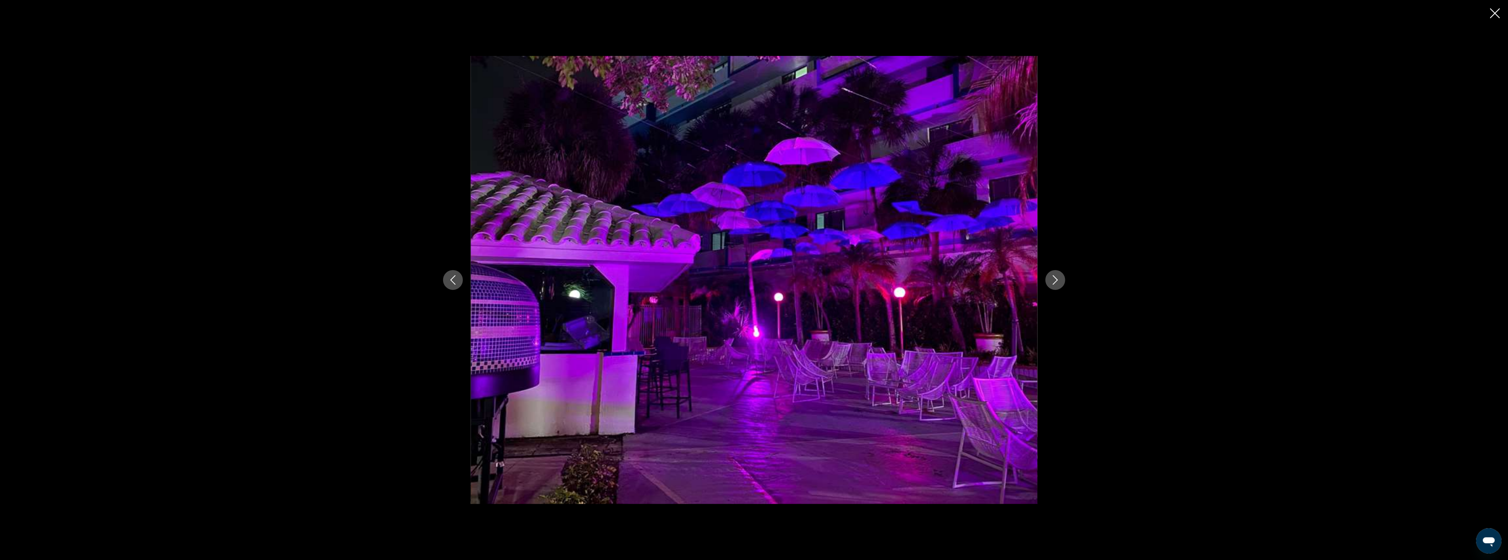
click at [1061, 279] on button "Next image" at bounding box center [1056, 280] width 20 height 20
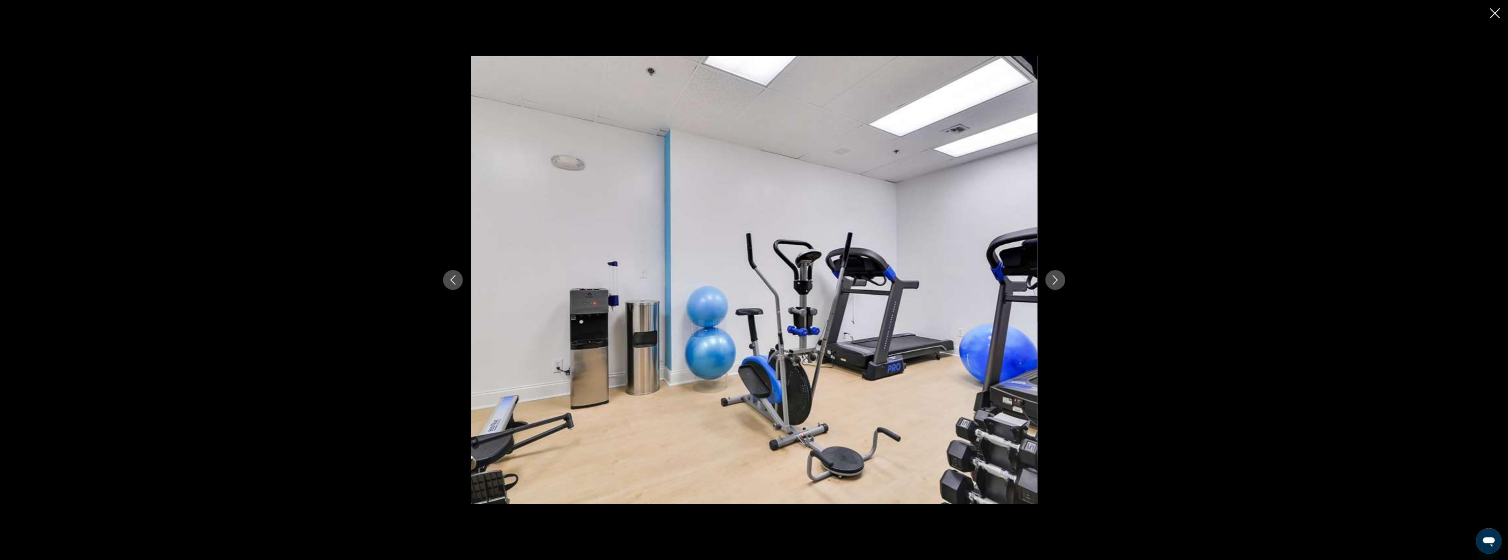
click at [1061, 279] on button "Next image" at bounding box center [1056, 280] width 20 height 20
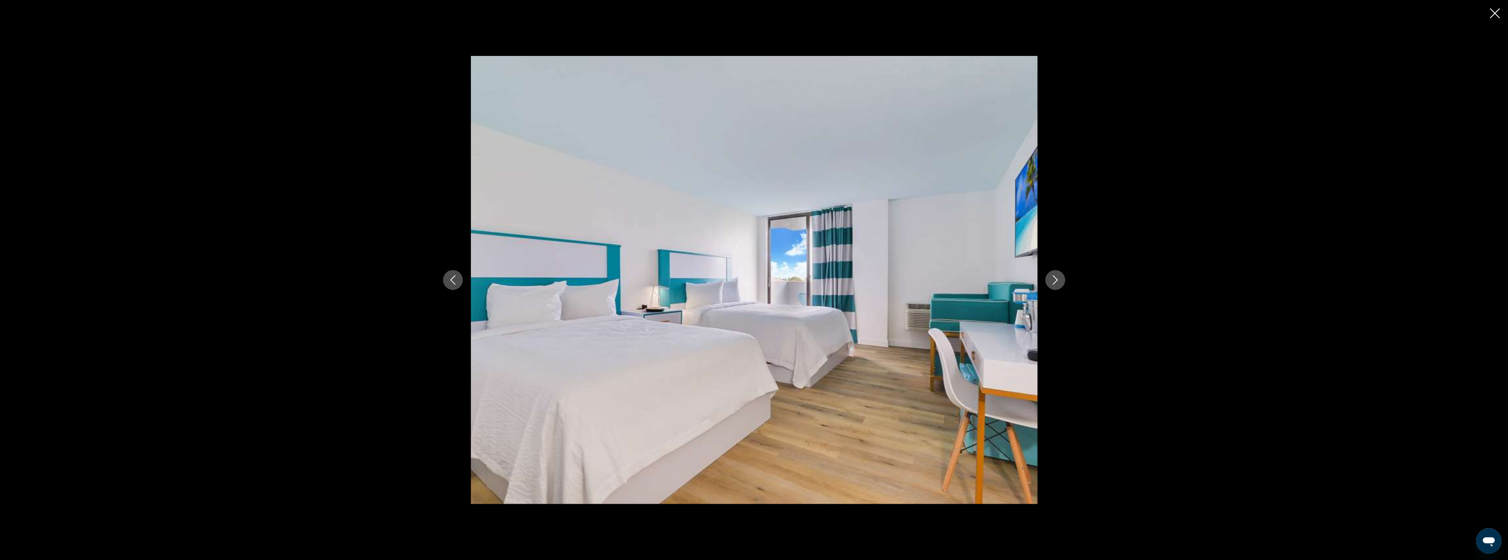
click at [1061, 279] on button "Next image" at bounding box center [1056, 280] width 20 height 20
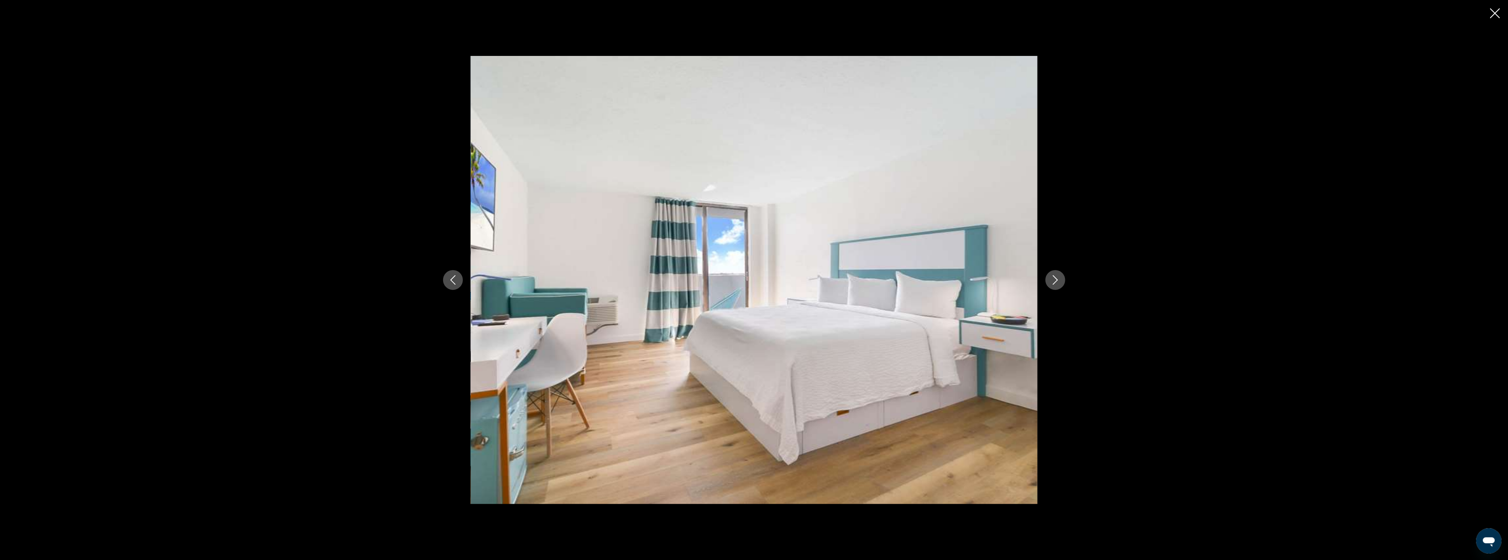
click at [1492, 11] on icon "Close slideshow" at bounding box center [1496, 13] width 10 height 10
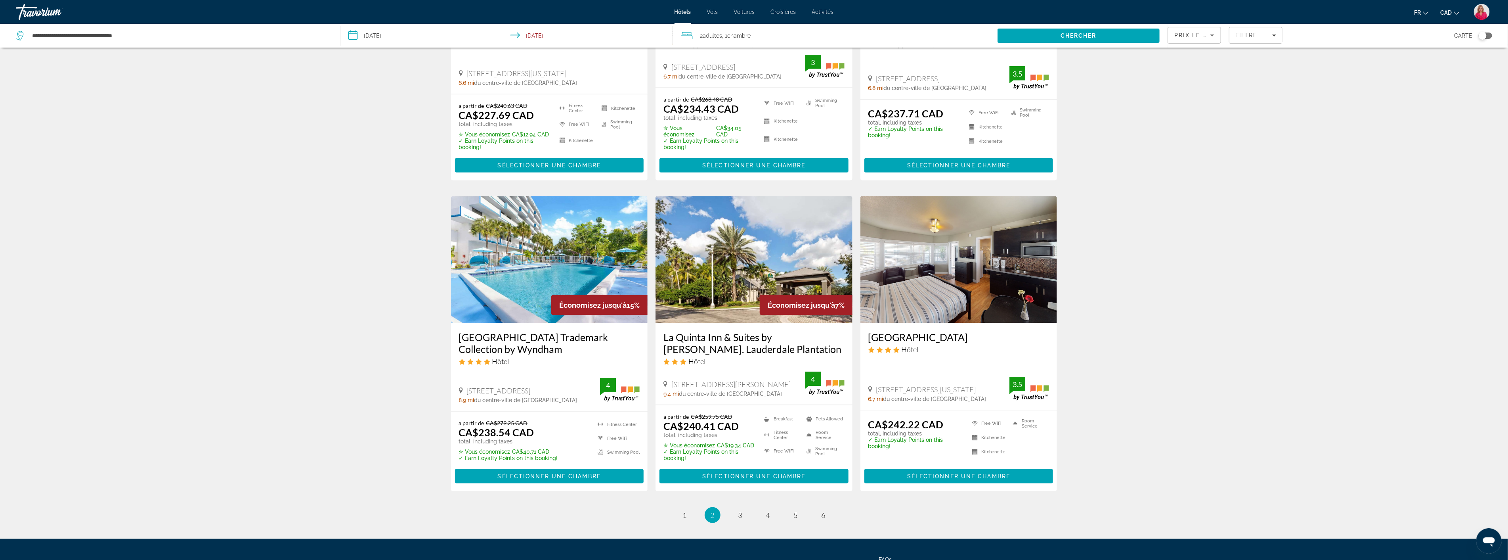
scroll to position [837, 0]
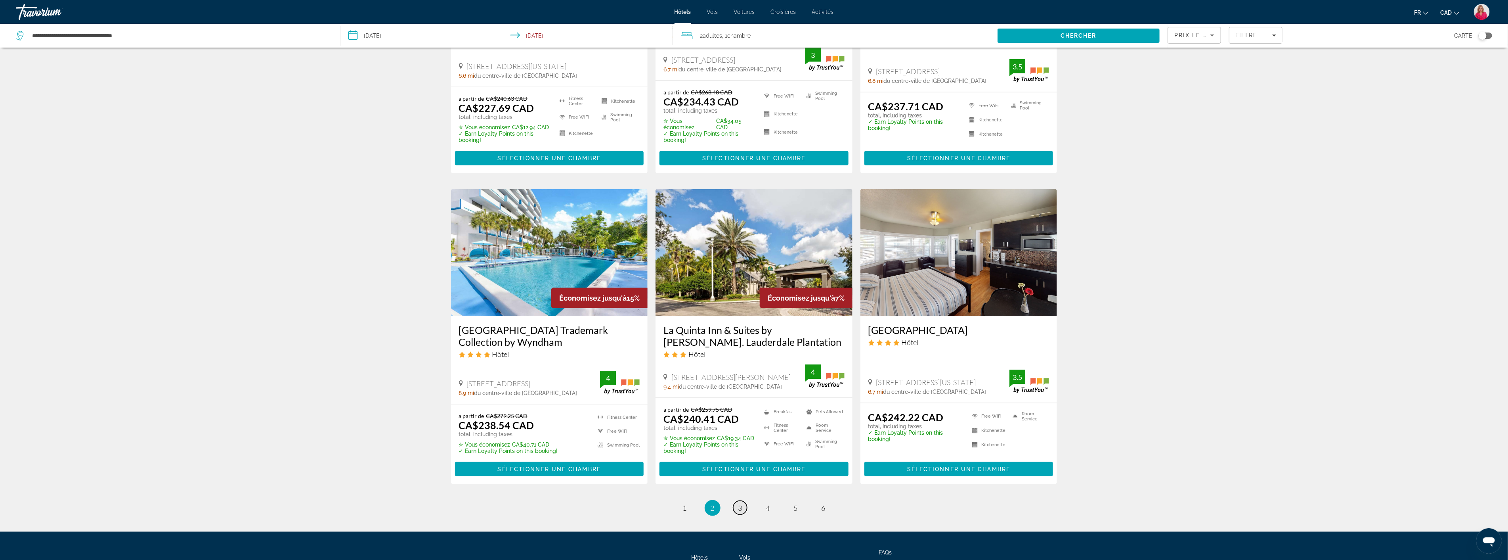
click at [739, 503] on span "3" at bounding box center [741, 507] width 4 height 9
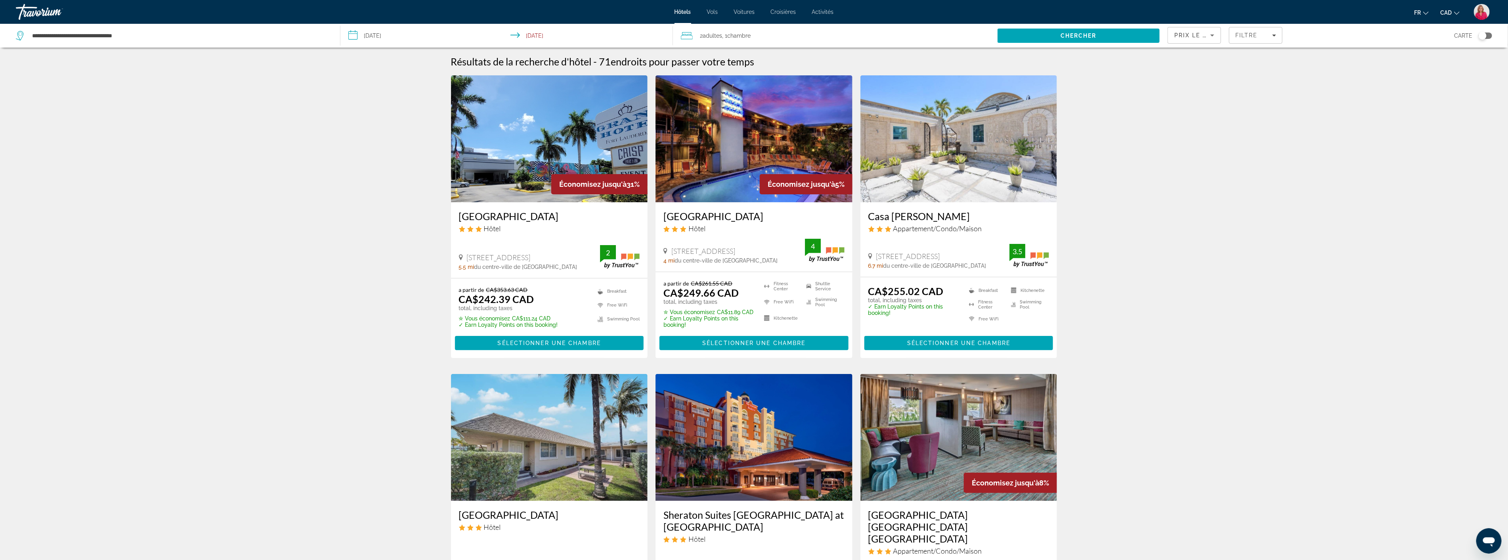
click at [515, 146] on img "Main content" at bounding box center [549, 138] width 197 height 127
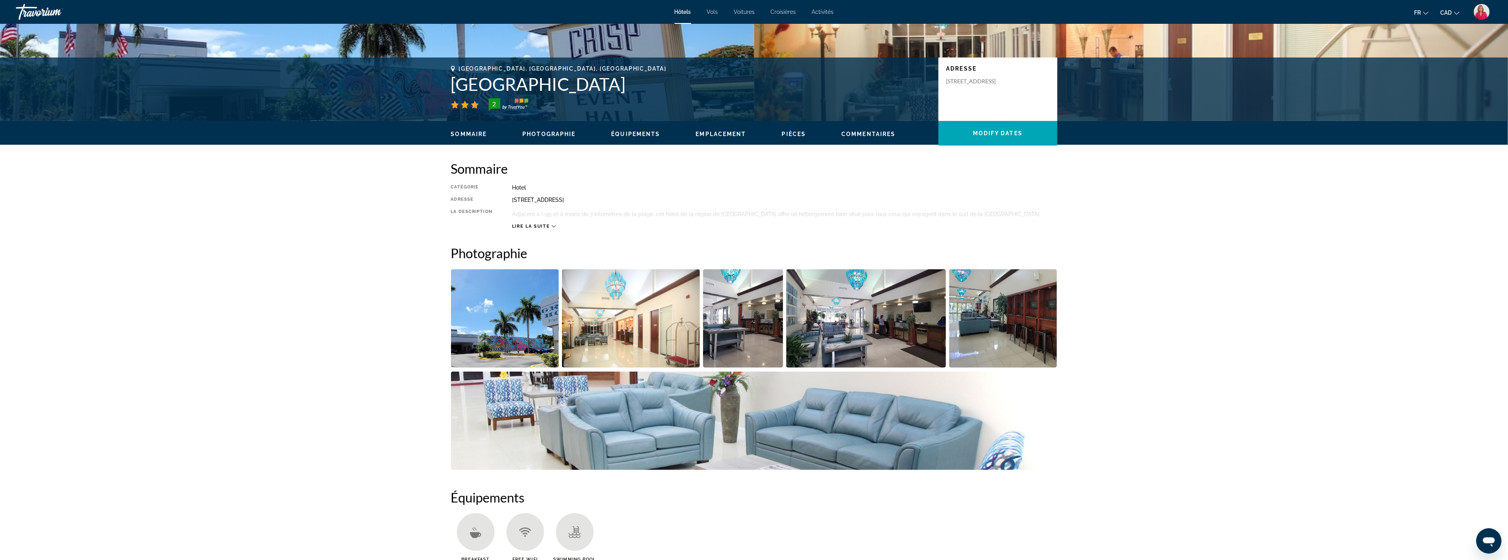
scroll to position [176, 0]
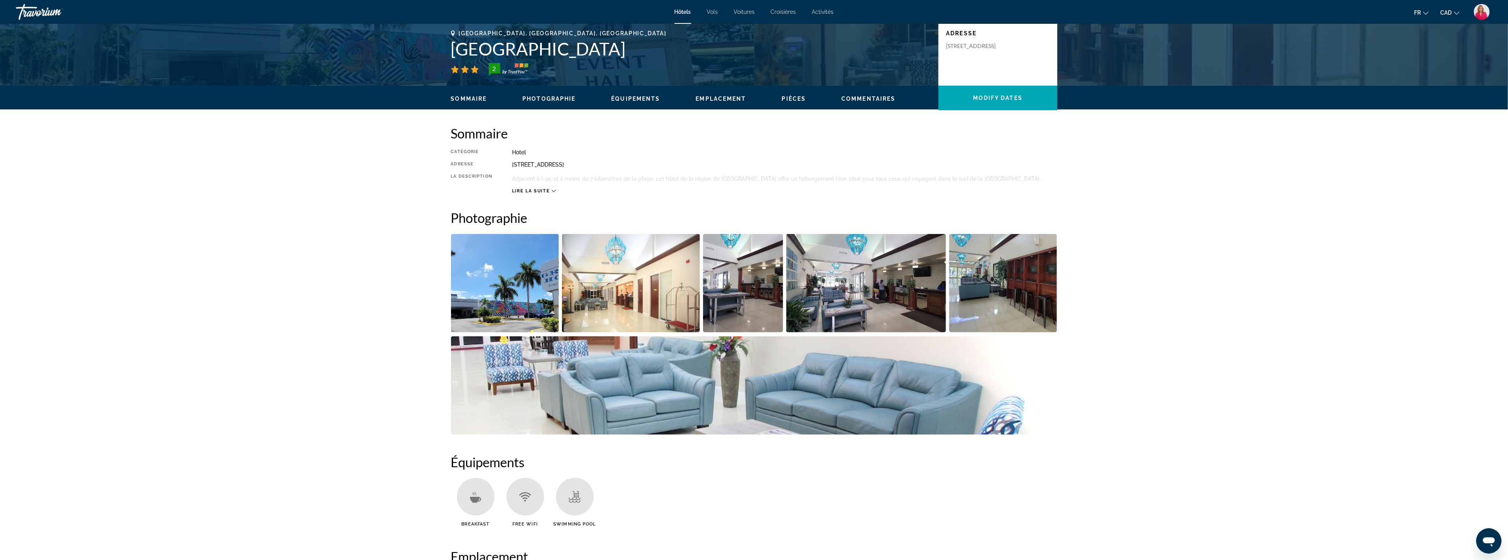
click at [614, 293] on img "Open full-screen image slider" at bounding box center [631, 283] width 138 height 98
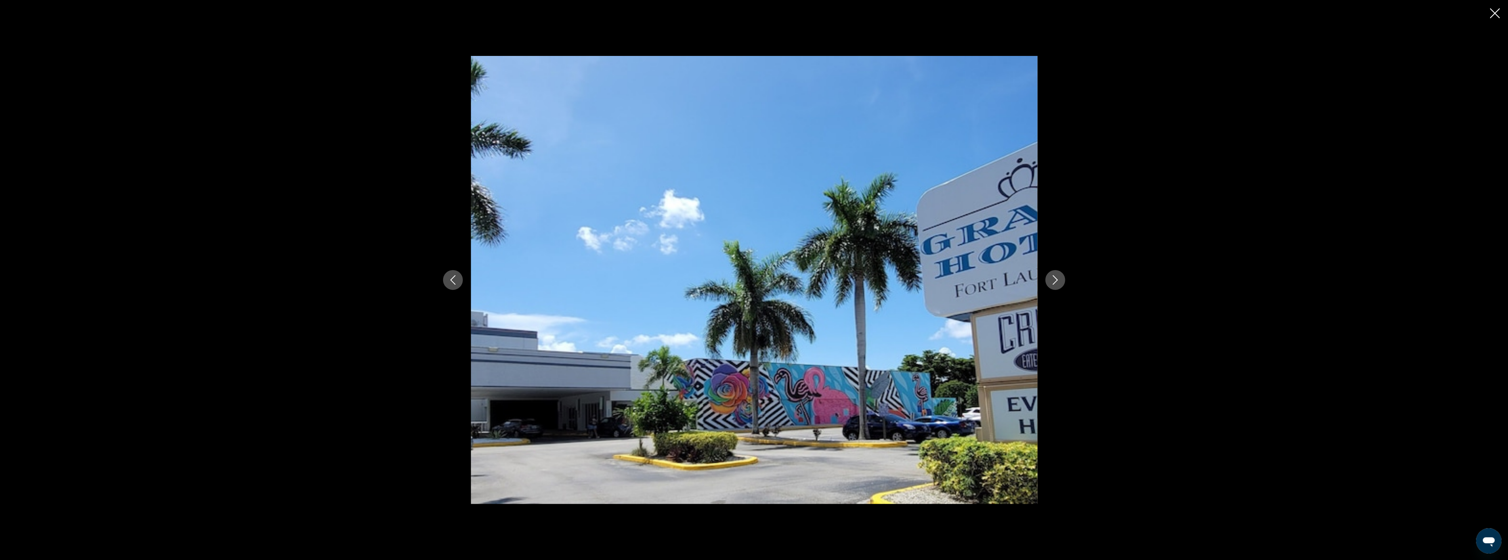
click at [1057, 280] on icon "Next image" at bounding box center [1055, 280] width 5 height 10
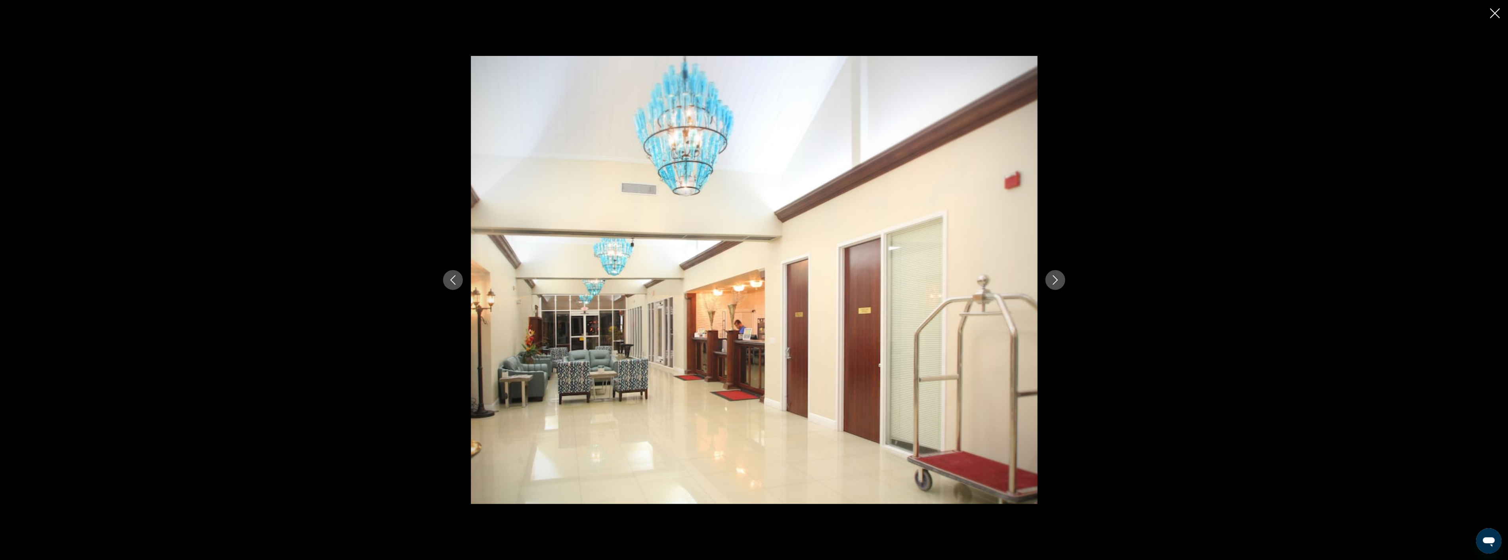
click at [1057, 280] on icon "Next image" at bounding box center [1055, 280] width 5 height 10
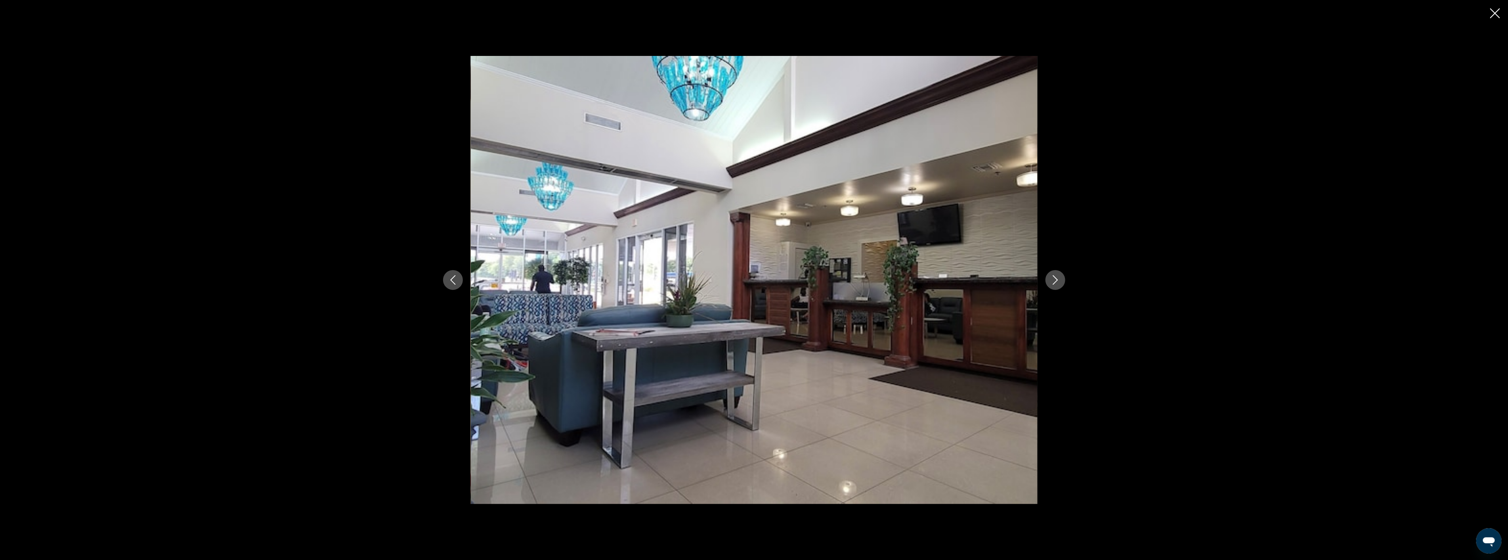
click at [1057, 280] on icon "Next image" at bounding box center [1055, 280] width 5 height 10
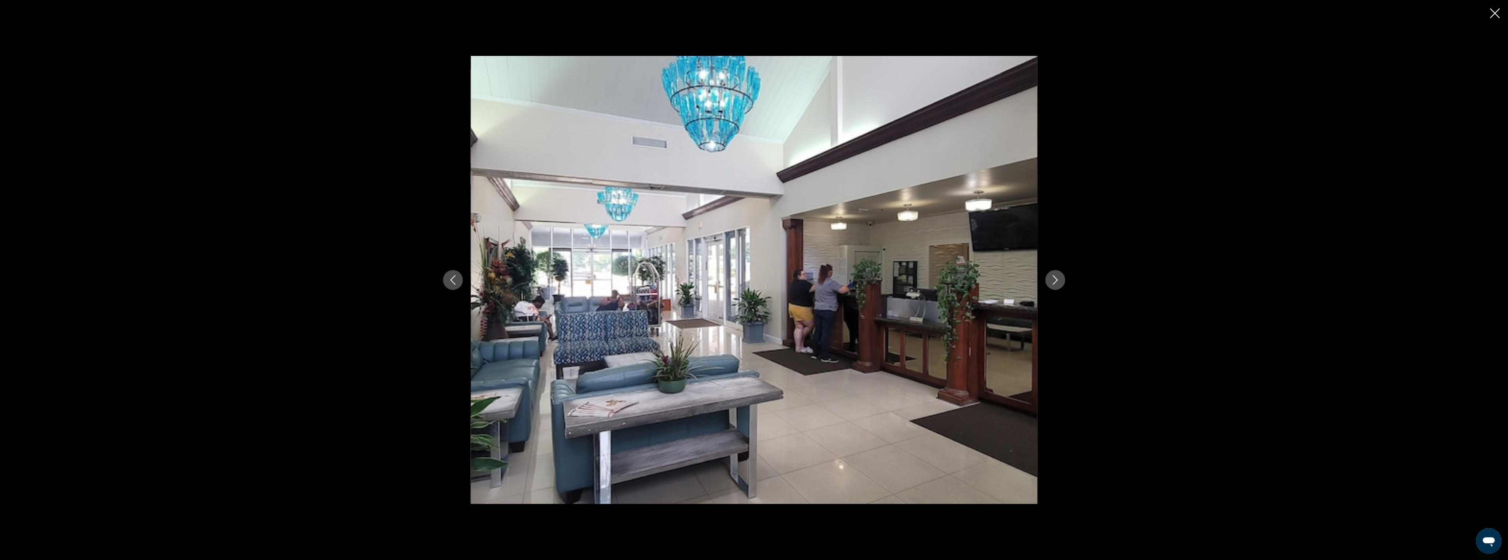
click at [1057, 280] on icon "Next image" at bounding box center [1055, 280] width 5 height 10
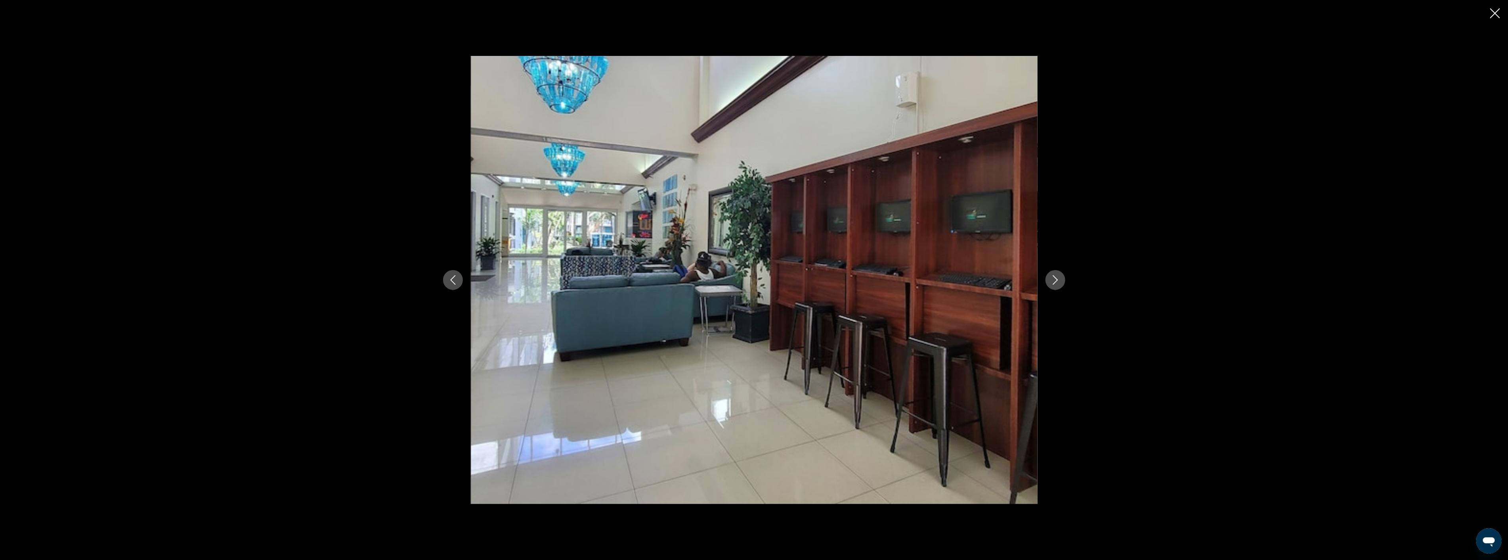
click at [1057, 280] on icon "Next image" at bounding box center [1055, 280] width 5 height 10
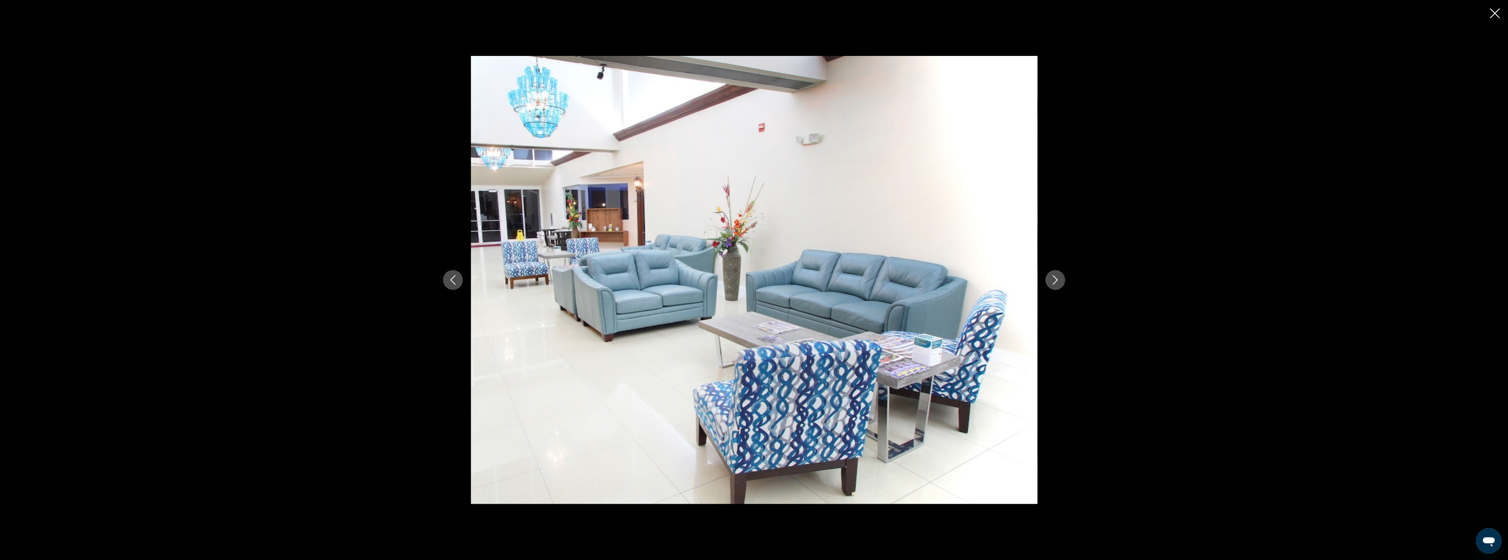
click at [1057, 280] on icon "Next image" at bounding box center [1055, 280] width 5 height 10
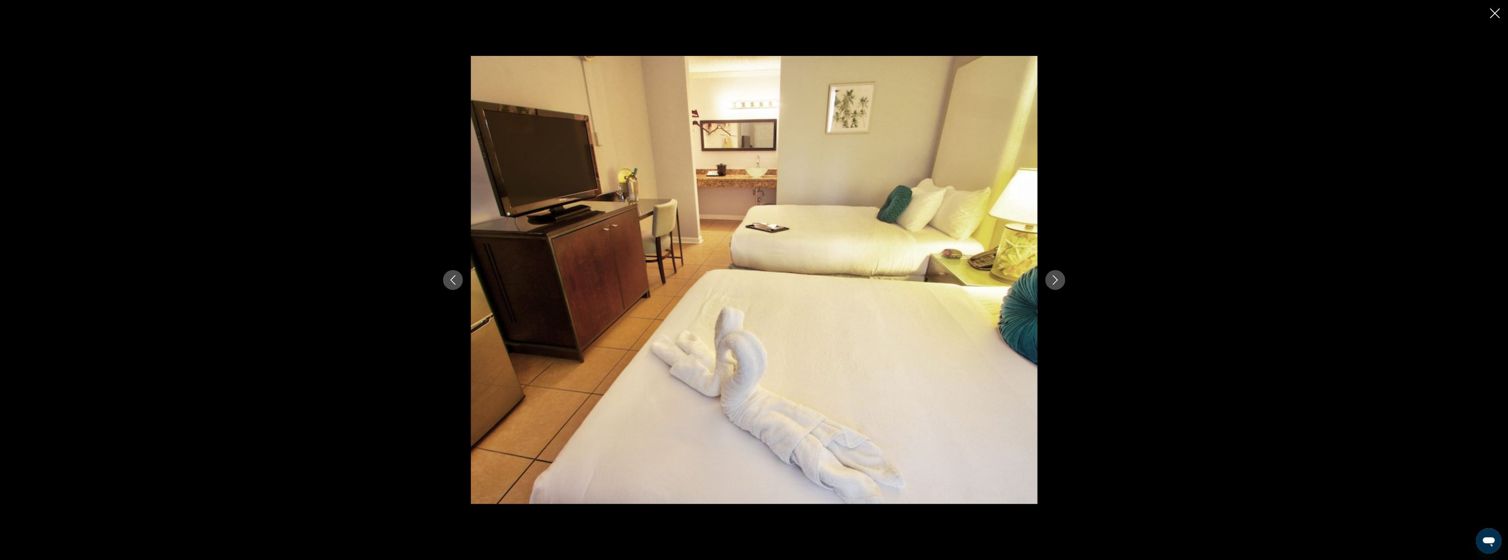
click at [1057, 280] on icon "Next image" at bounding box center [1055, 280] width 5 height 10
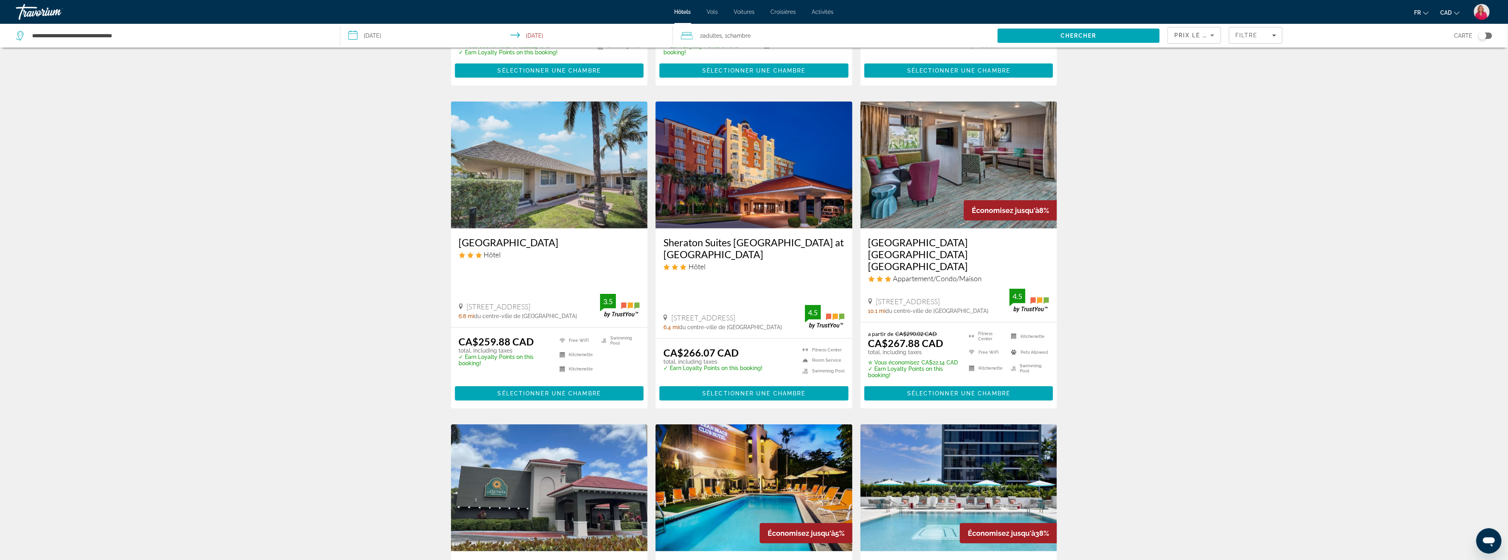
scroll to position [264, 0]
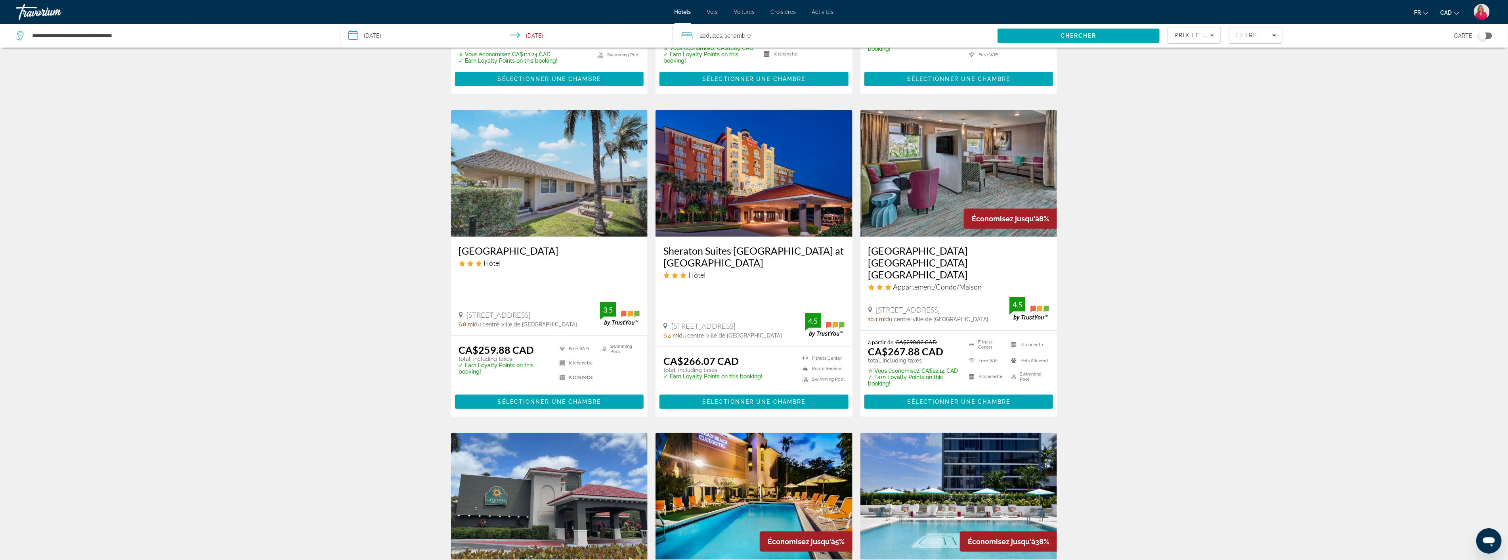
click at [767, 167] on img "Main content" at bounding box center [754, 173] width 197 height 127
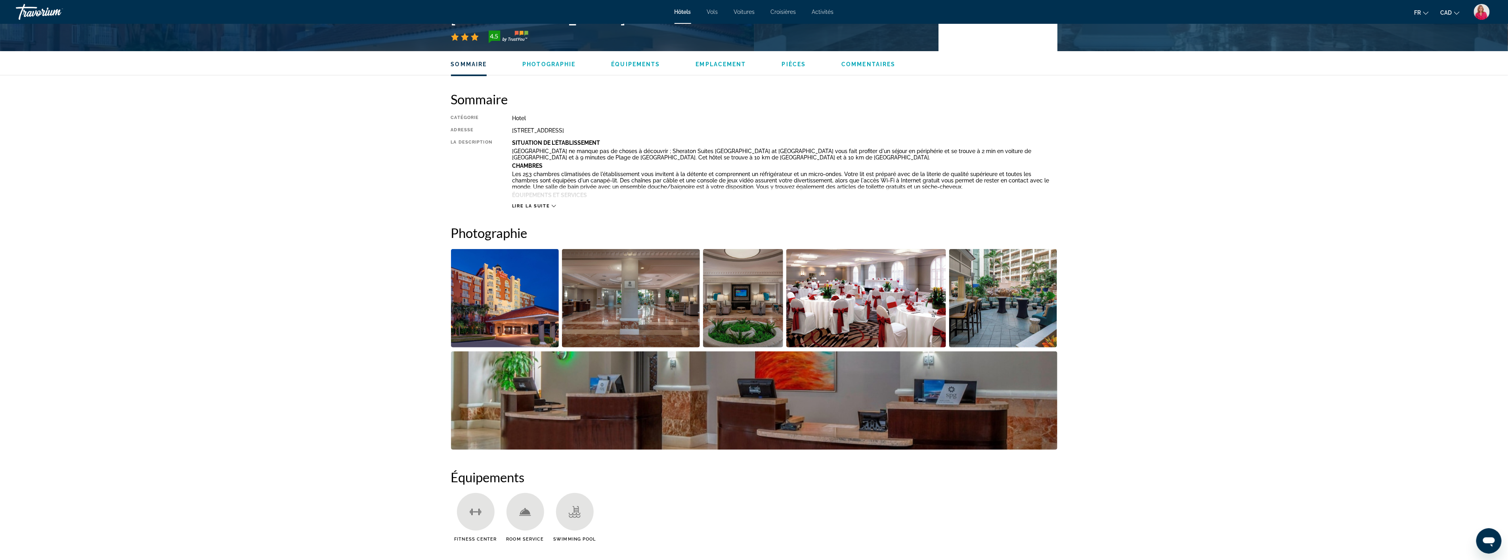
scroll to position [264, 0]
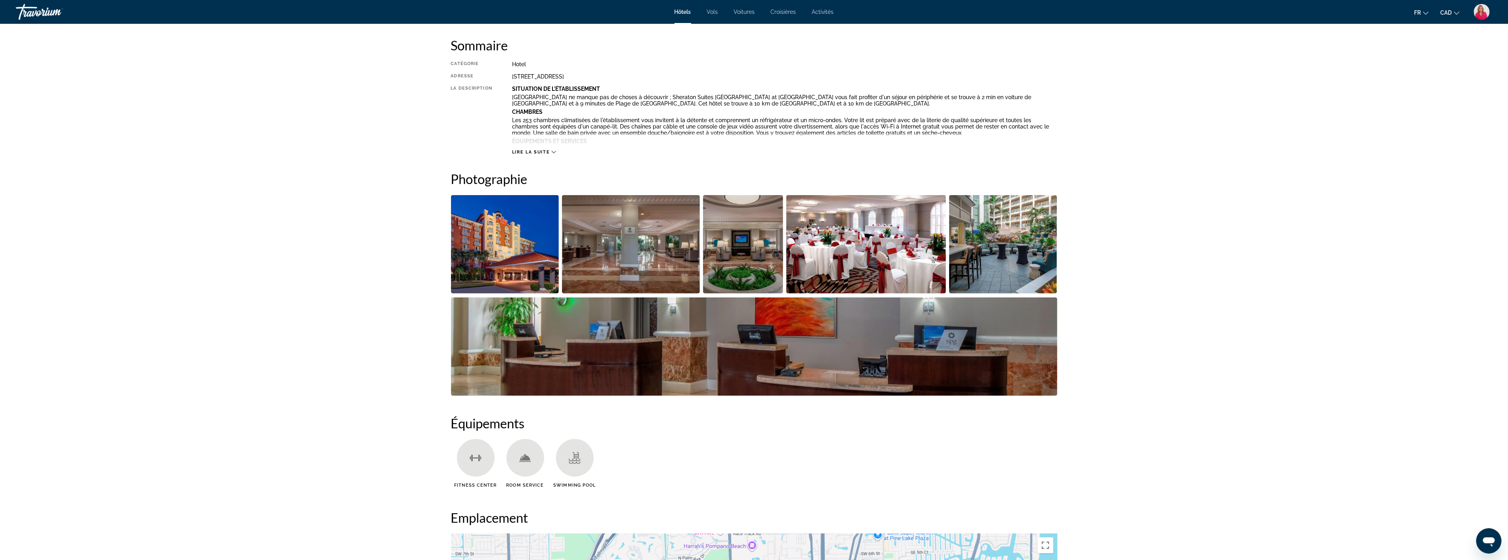
click at [647, 253] on img "Open full-screen image slider" at bounding box center [631, 244] width 138 height 98
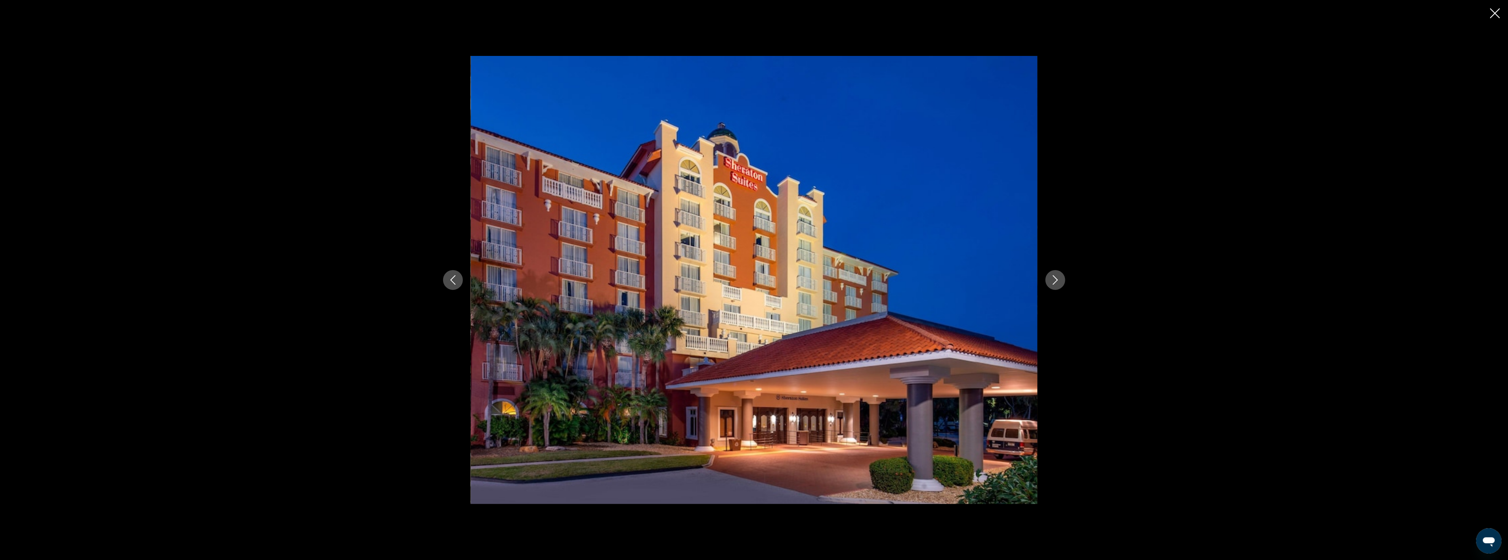
click at [1058, 280] on icon "Next image" at bounding box center [1056, 280] width 10 height 10
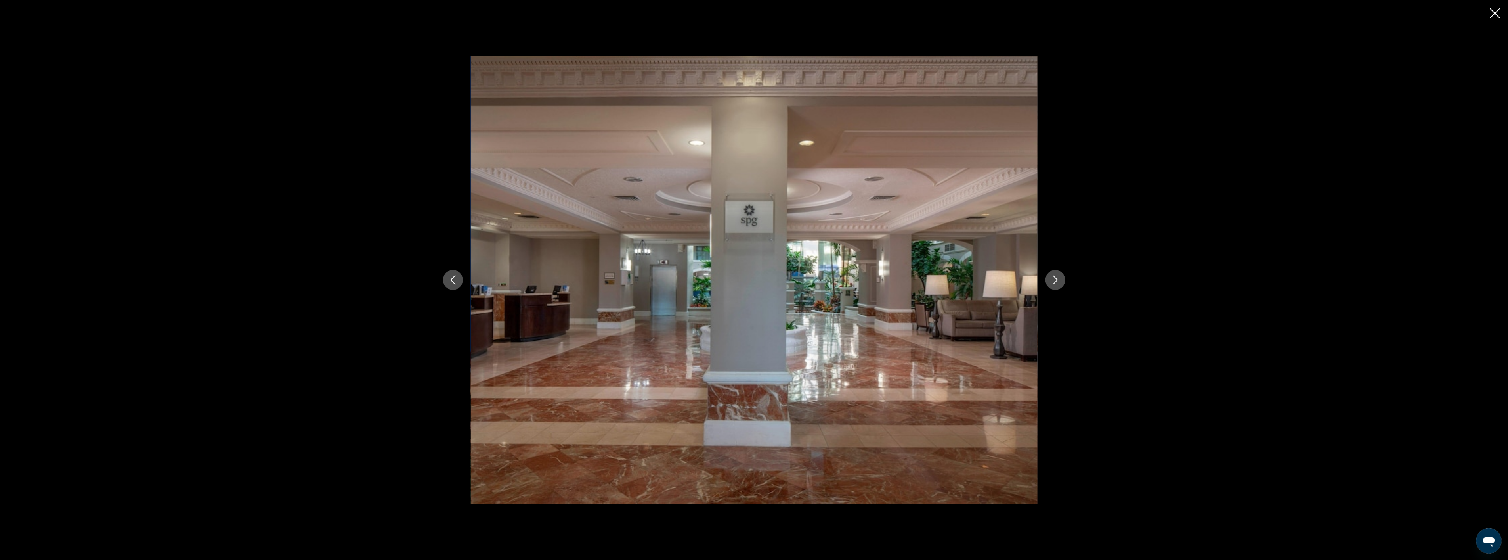
click at [1058, 280] on icon "Next image" at bounding box center [1056, 280] width 10 height 10
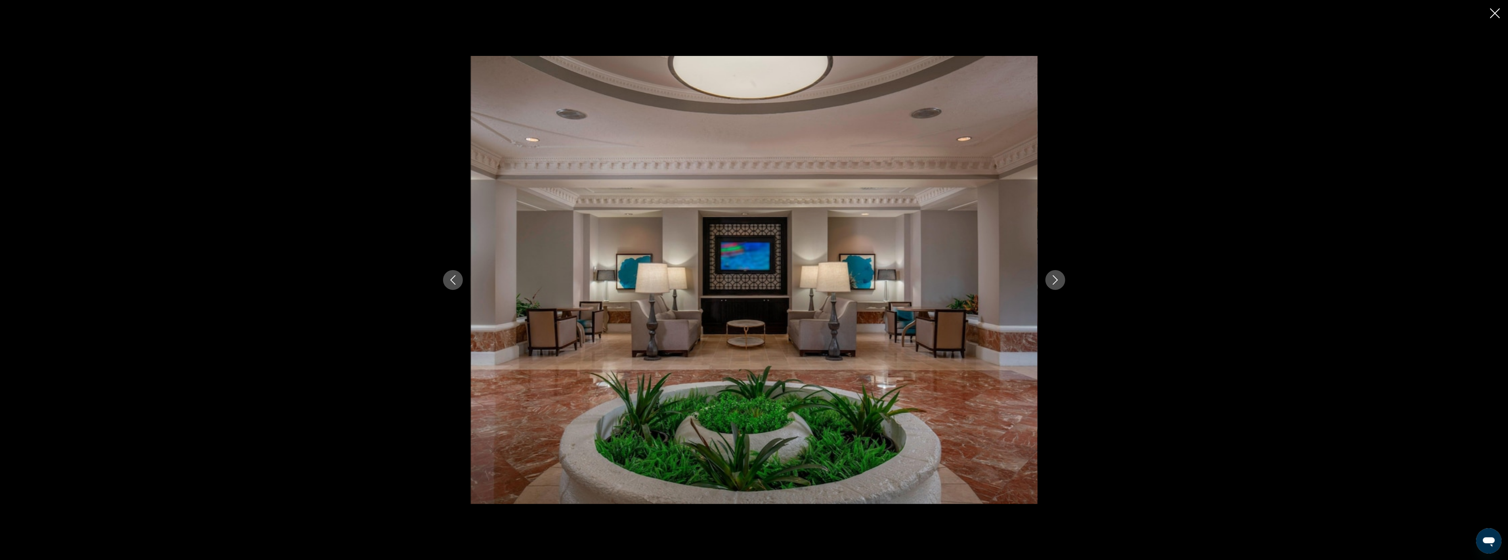
click at [1058, 280] on icon "Next image" at bounding box center [1056, 280] width 10 height 10
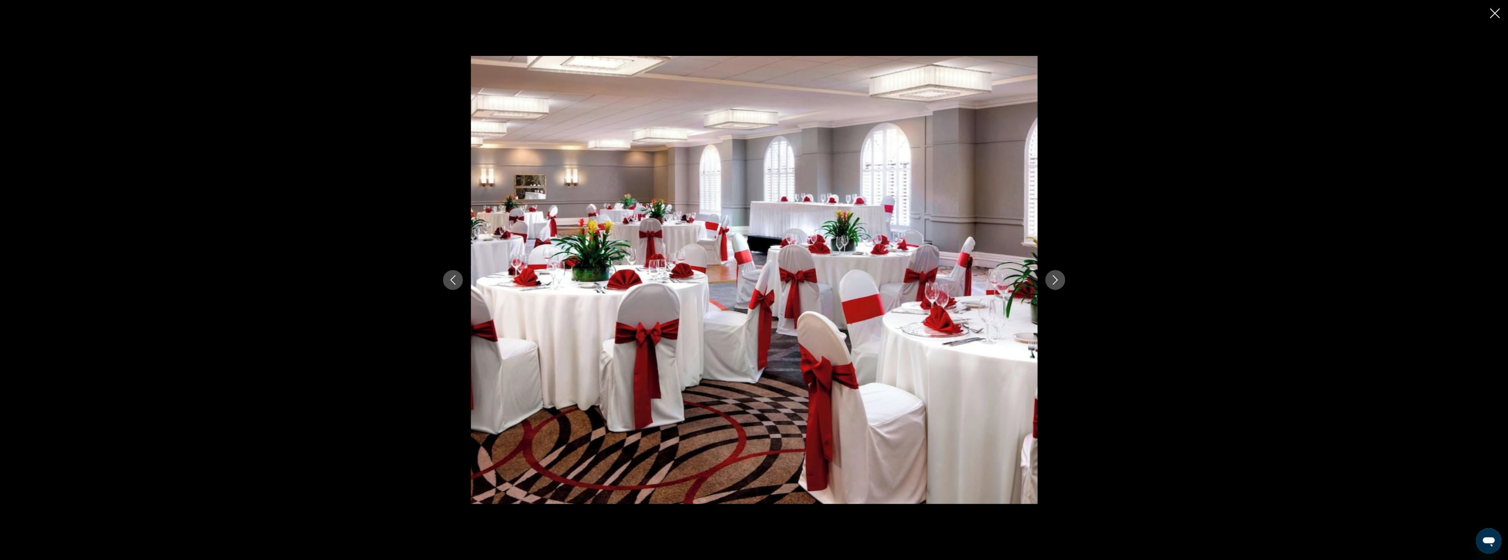
click at [1058, 280] on icon "Next image" at bounding box center [1056, 280] width 10 height 10
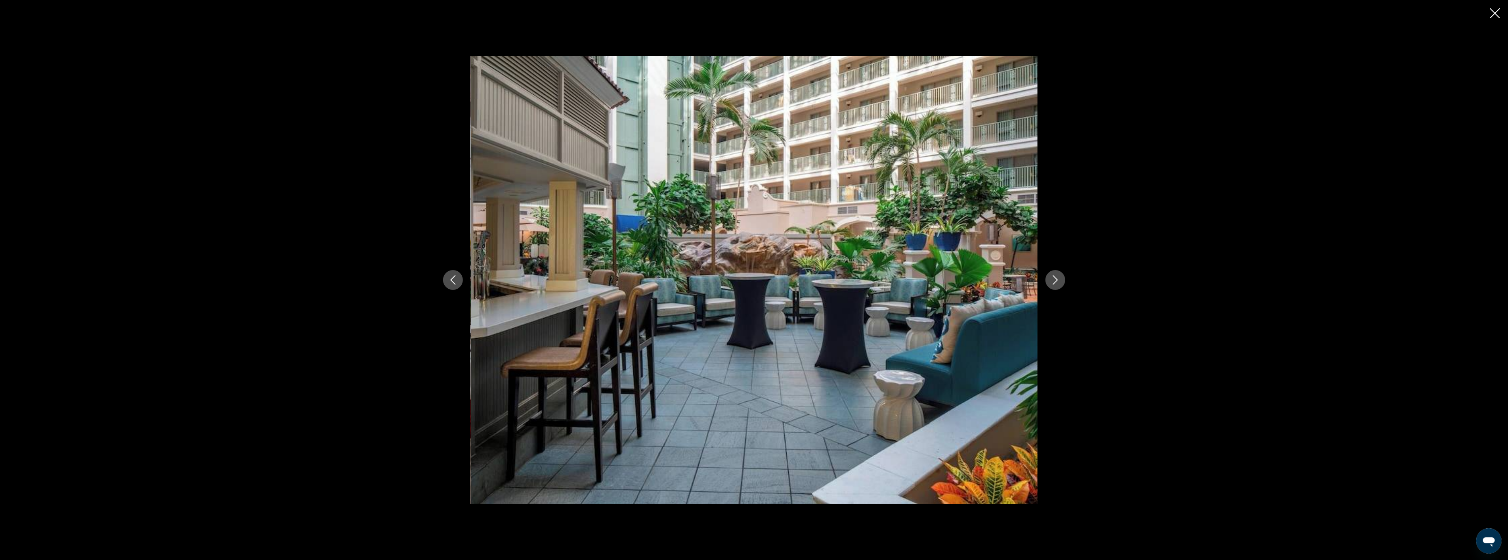
click at [1058, 280] on icon "Next image" at bounding box center [1056, 280] width 10 height 10
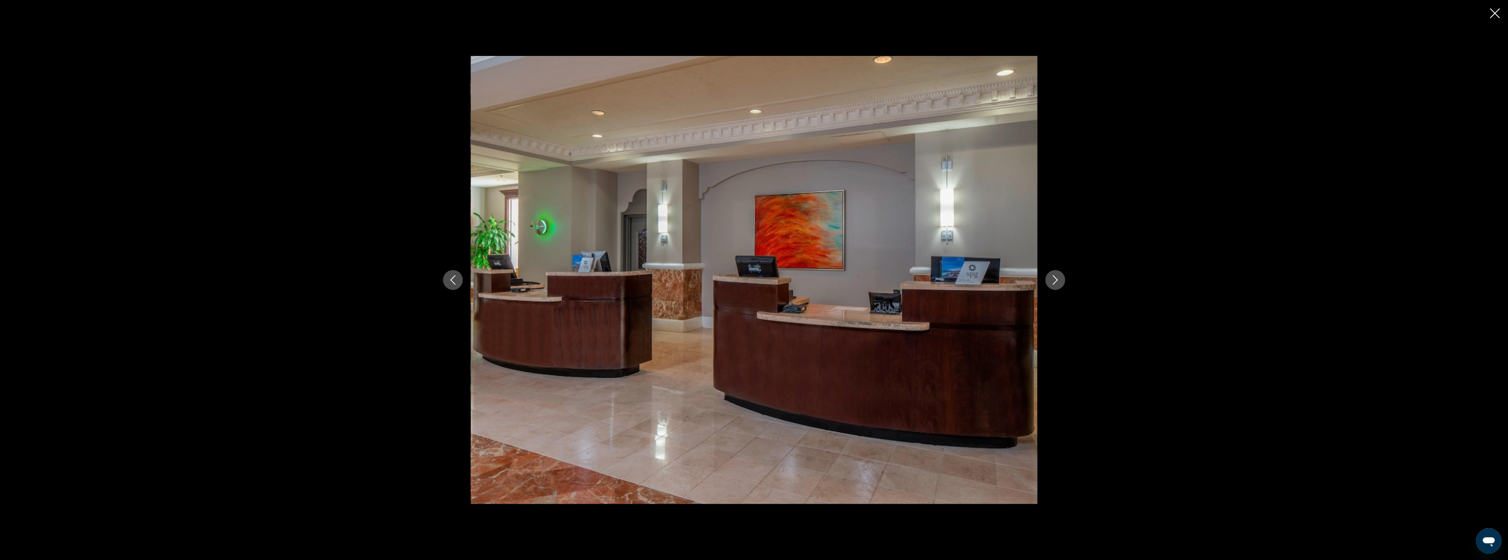
click at [1058, 280] on icon "Next image" at bounding box center [1056, 280] width 10 height 10
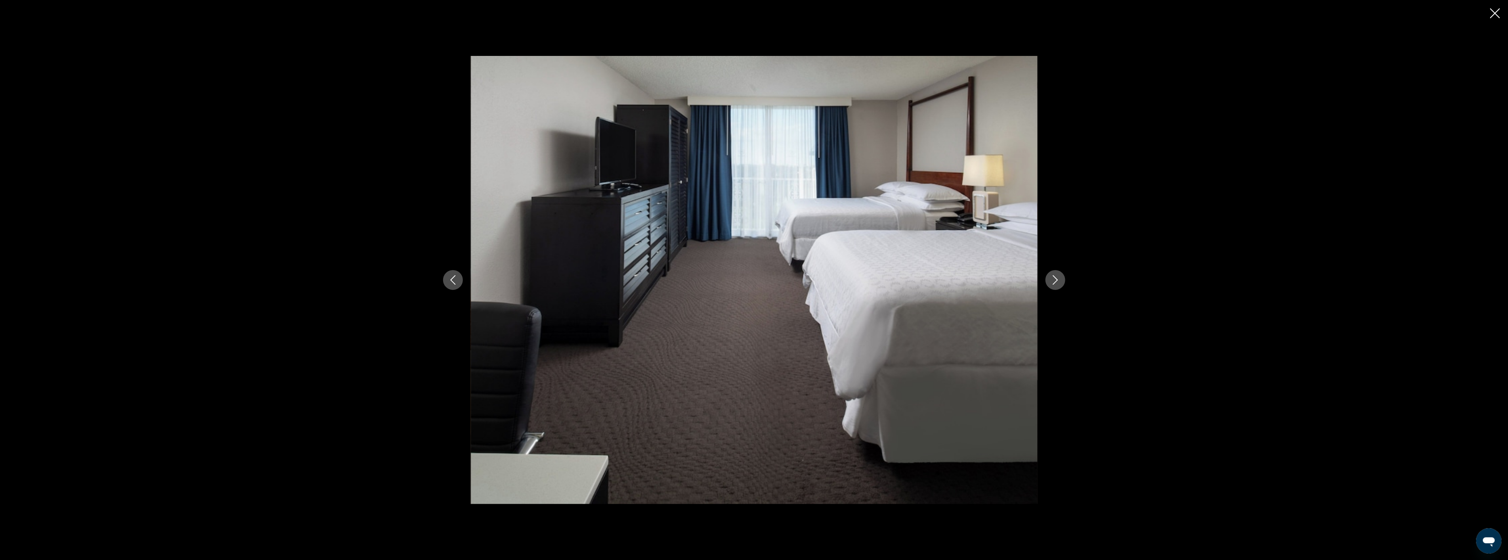
click at [1058, 280] on icon "Next image" at bounding box center [1056, 280] width 10 height 10
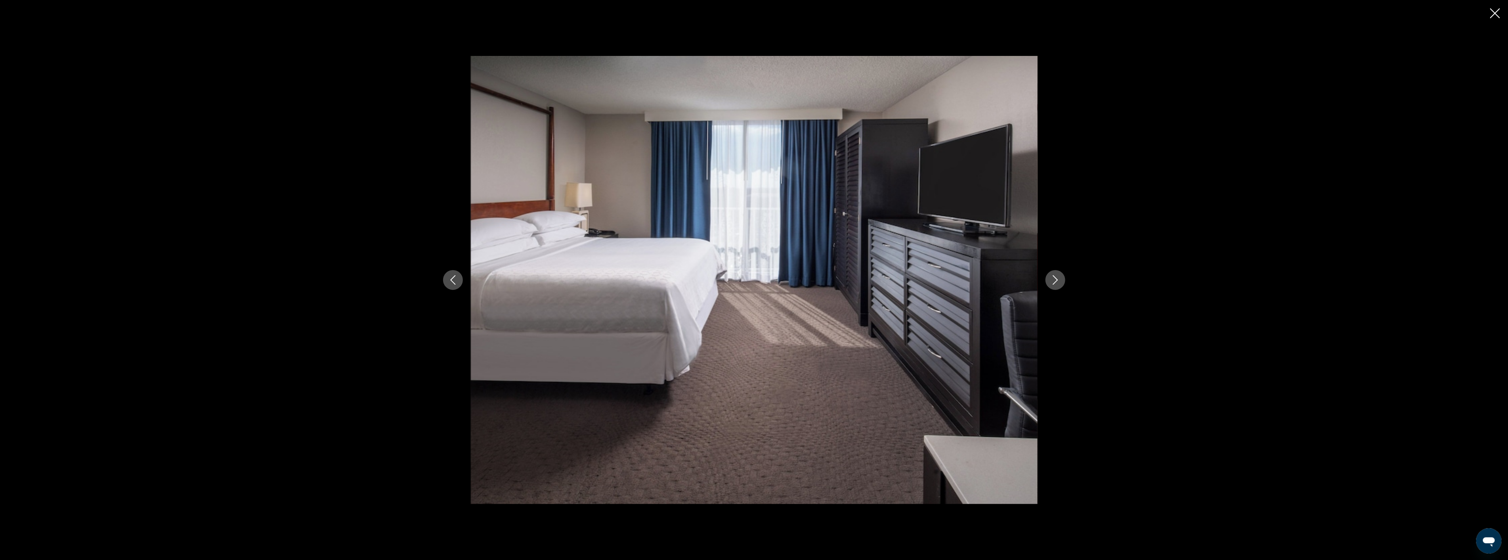
click at [1058, 280] on icon "Next image" at bounding box center [1056, 280] width 10 height 10
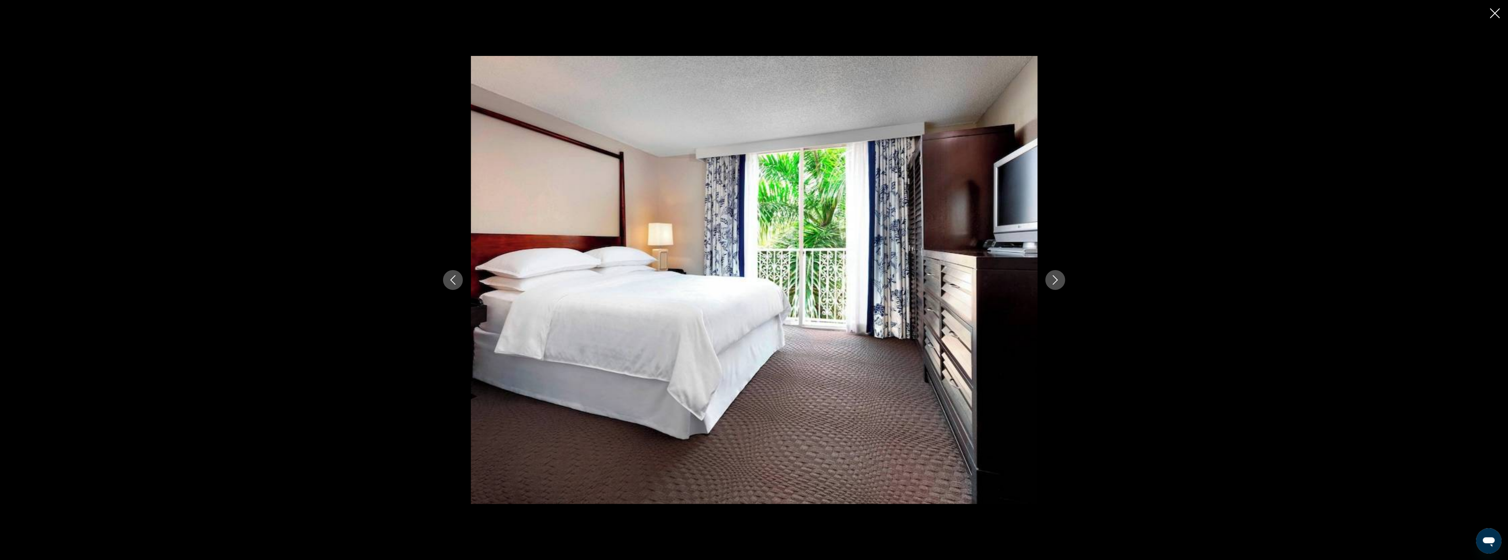
click at [1058, 280] on icon "Next image" at bounding box center [1056, 280] width 10 height 10
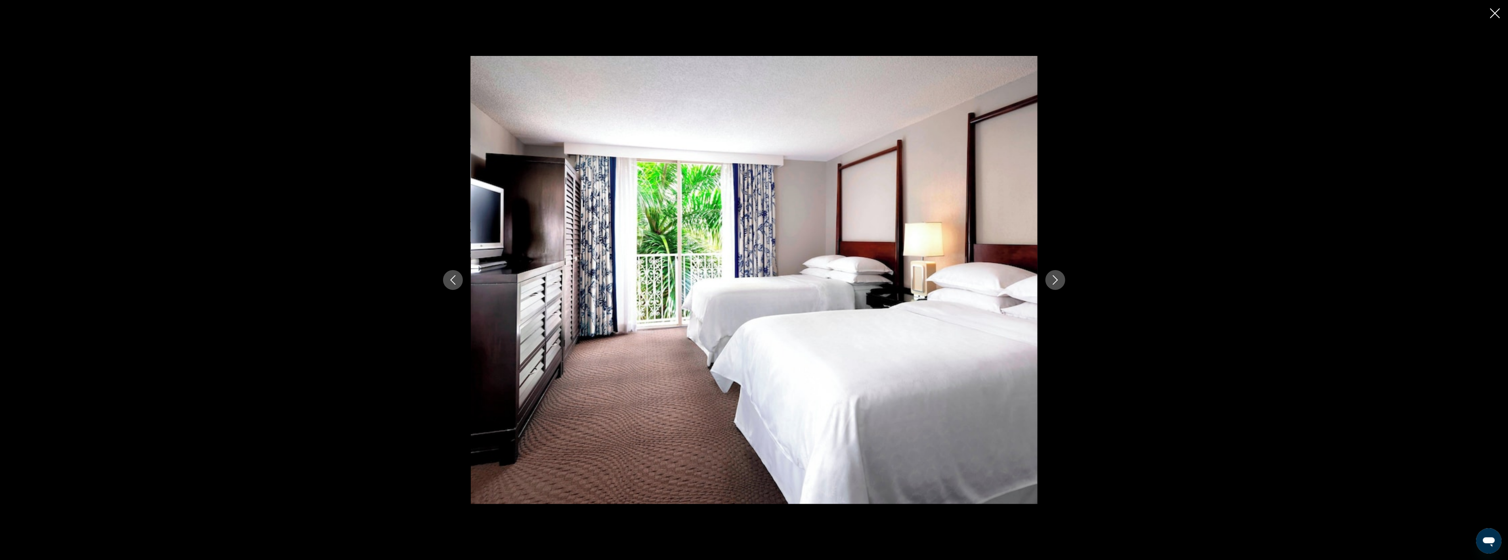
drag, startPoint x: 1494, startPoint y: 16, endPoint x: 1490, endPoint y: 18, distance: 4.6
click at [1494, 16] on icon "Close slideshow" at bounding box center [1496, 13] width 10 height 10
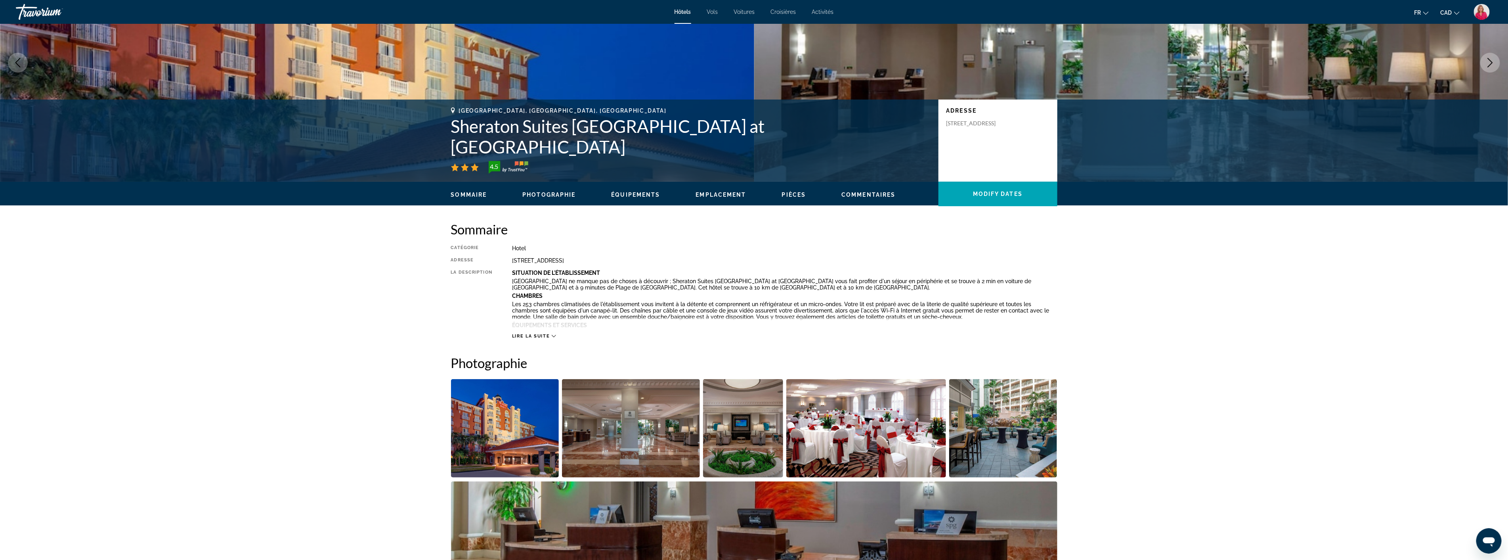
scroll to position [0, 0]
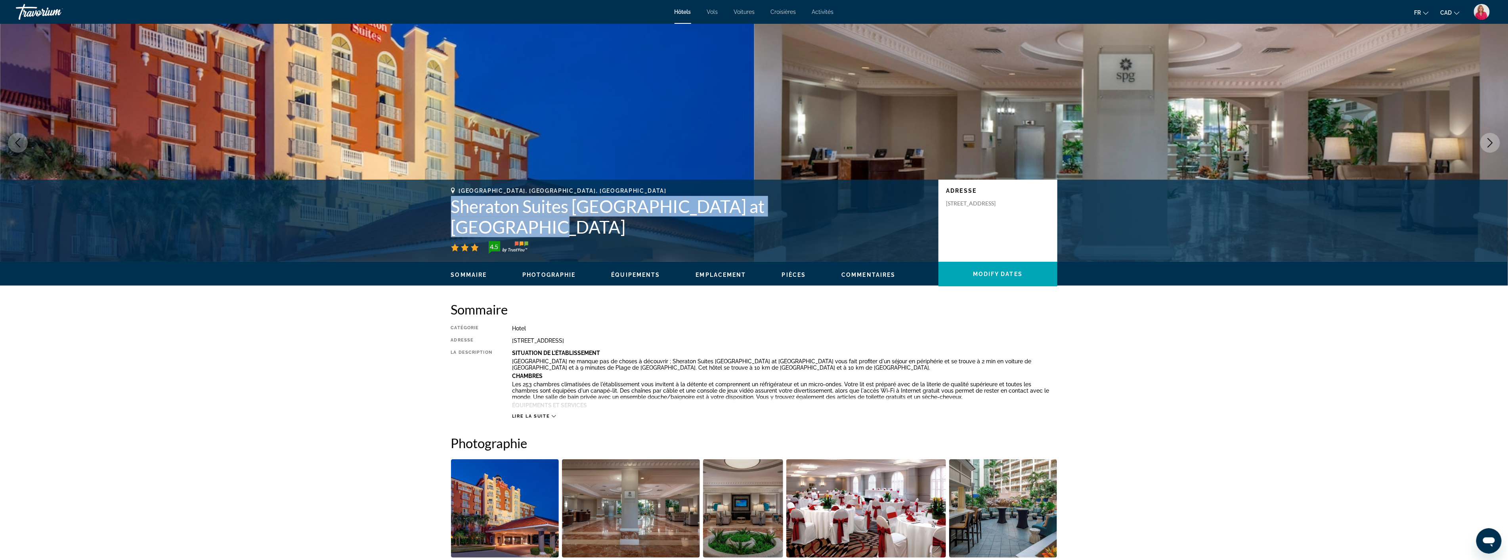
drag, startPoint x: 832, startPoint y: 226, endPoint x: 449, endPoint y: 228, distance: 383.0
click at [449, 228] on div "[GEOGRAPHIC_DATA], [GEOGRAPHIC_DATA], [GEOGRAPHIC_DATA] Sheraton Suites [GEOGRA…" at bounding box center [754, 221] width 638 height 66
drag, startPoint x: 676, startPoint y: 341, endPoint x: 507, endPoint y: 343, distance: 168.9
click at [507, 343] on div "Catégorie Hotel Adresse [STREET_ADDRESS] La description Situation De L'établiss…" at bounding box center [754, 372] width 607 height 94
copy div "[STREET_ADDRESS]"
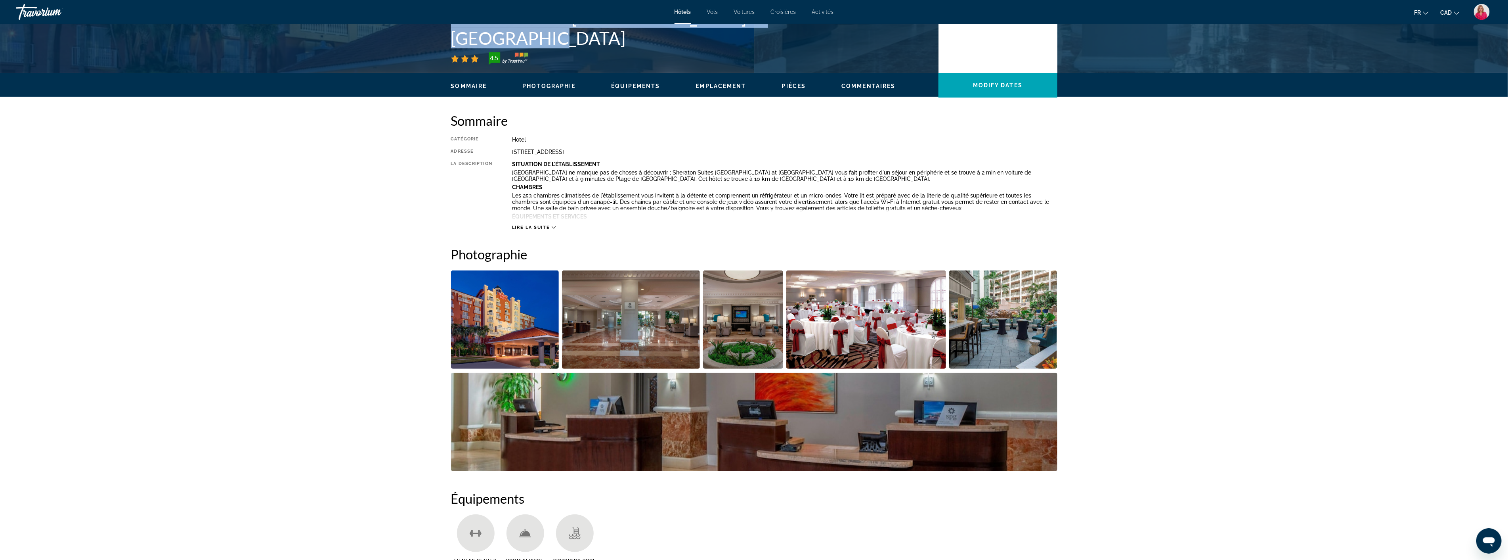
scroll to position [176, 0]
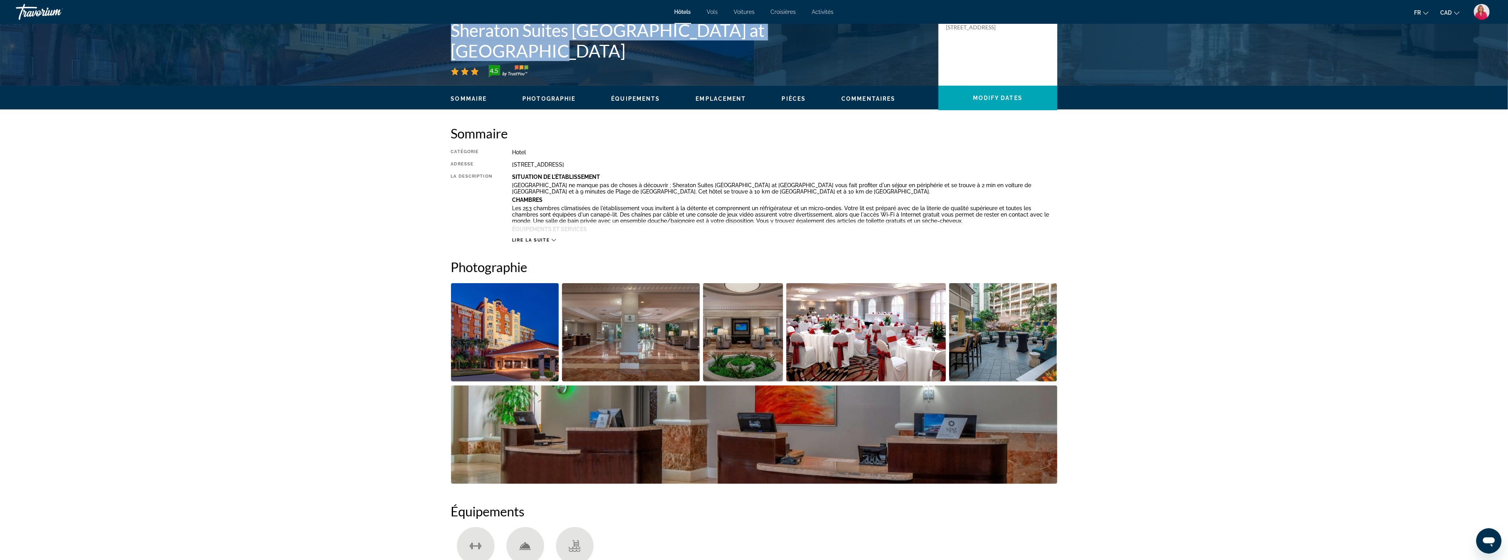
drag, startPoint x: 829, startPoint y: 50, endPoint x: 476, endPoint y: 45, distance: 352.9
click at [446, 38] on div "[GEOGRAPHIC_DATA], [GEOGRAPHIC_DATA], [GEOGRAPHIC_DATA] Sheraton Suites [GEOGRA…" at bounding box center [754, 44] width 638 height 66
copy h1 "Sheraton Suites [GEOGRAPHIC_DATA] at [GEOGRAPHIC_DATA]"
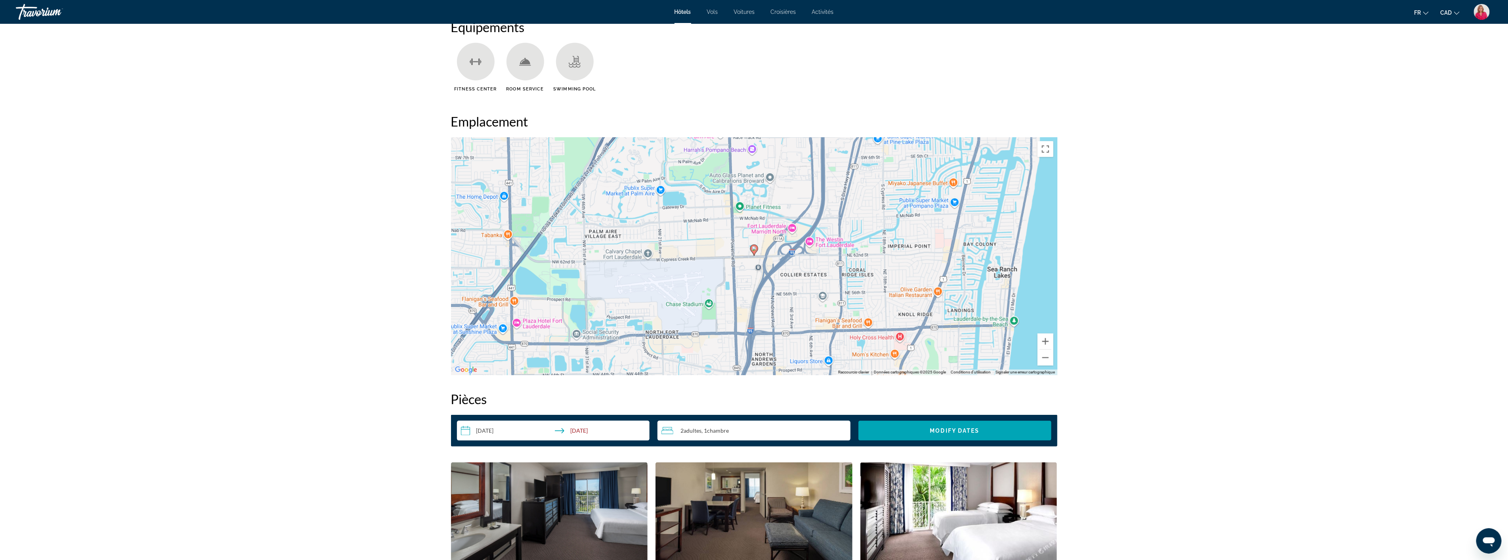
scroll to position [528, 0]
